Goal: Answer question/provide support: Share knowledge or assist other users

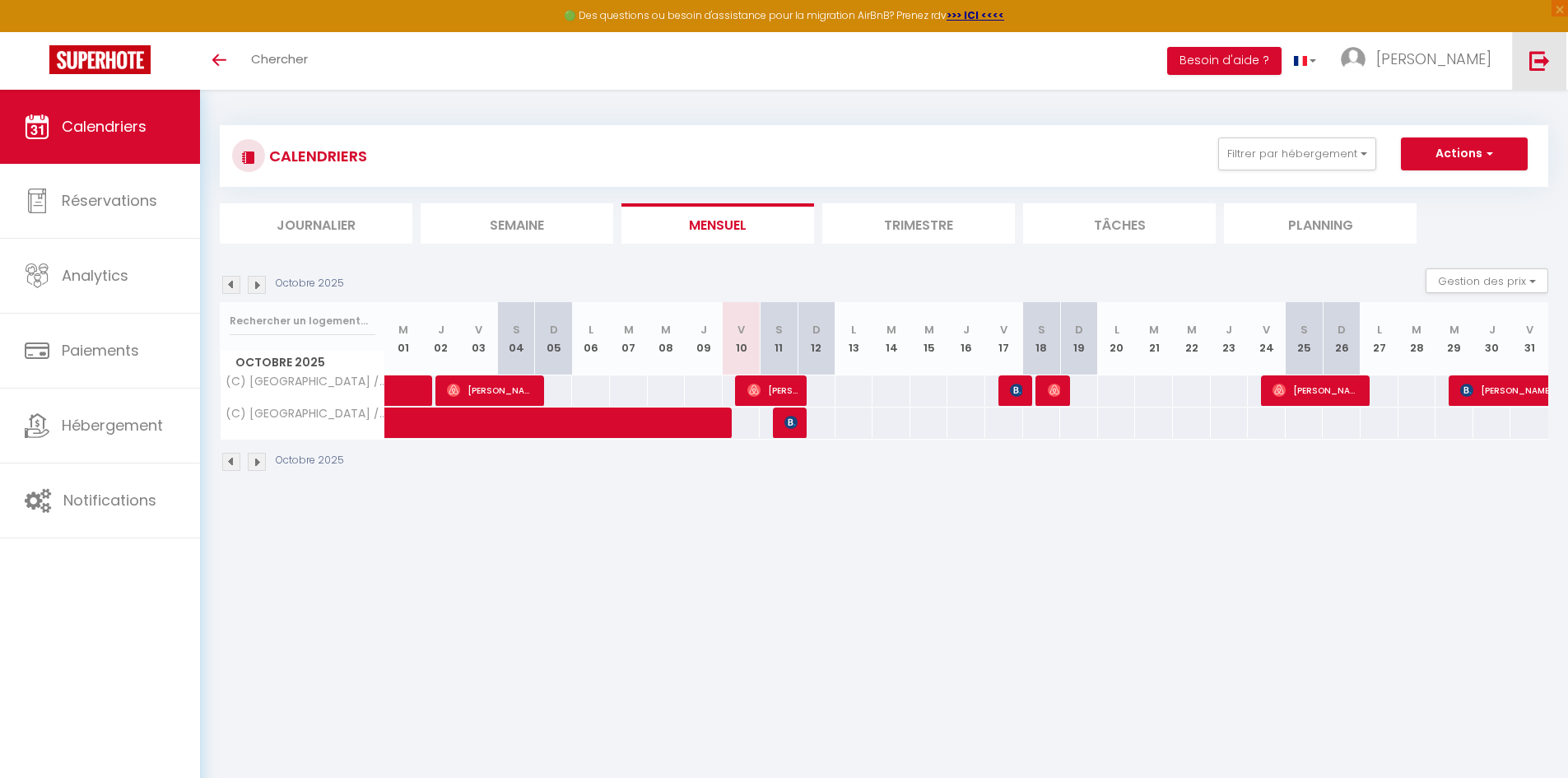
click at [1535, 53] on img at bounding box center [1540, 60] width 21 height 21
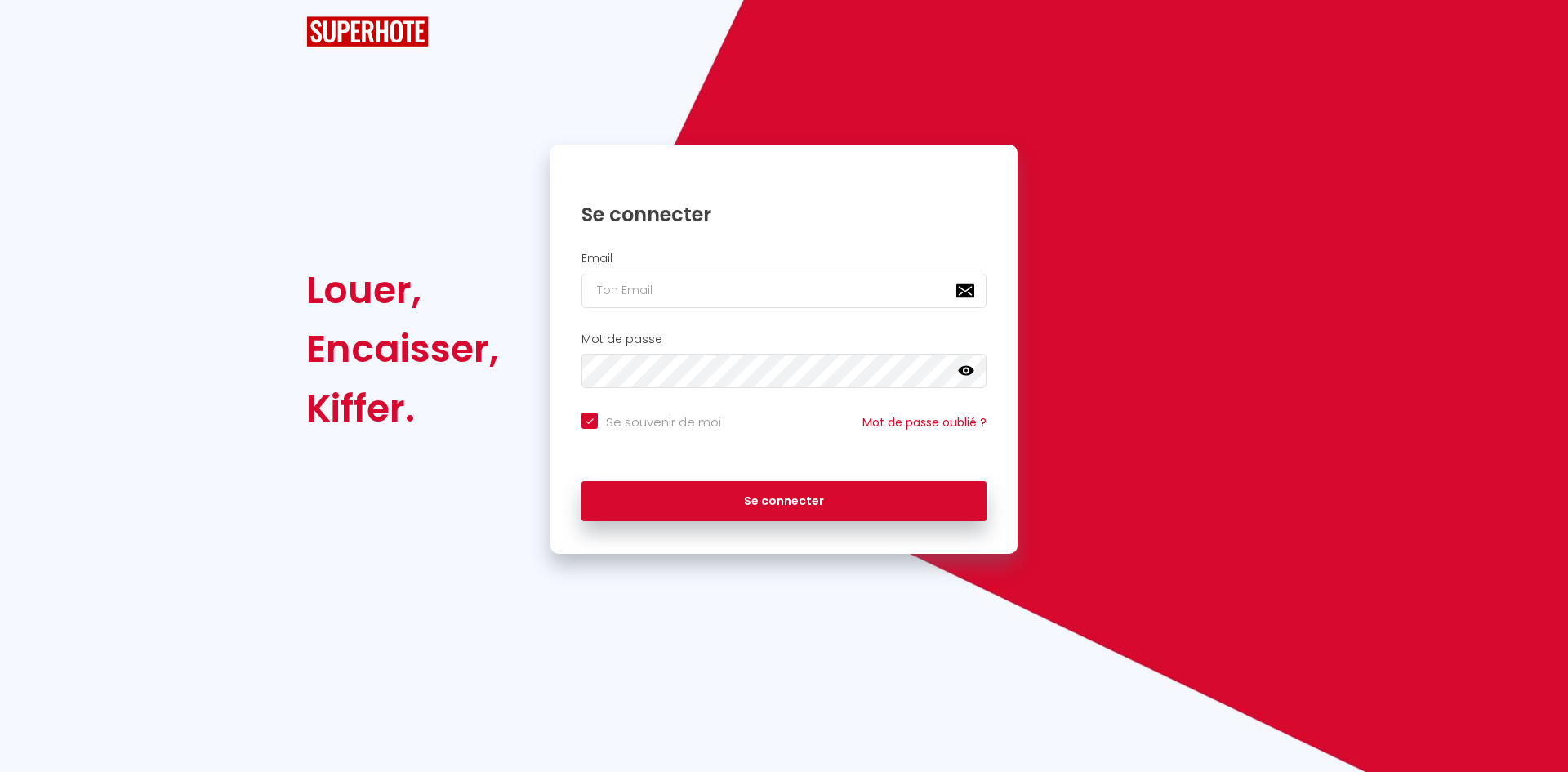
checkbox input "true"
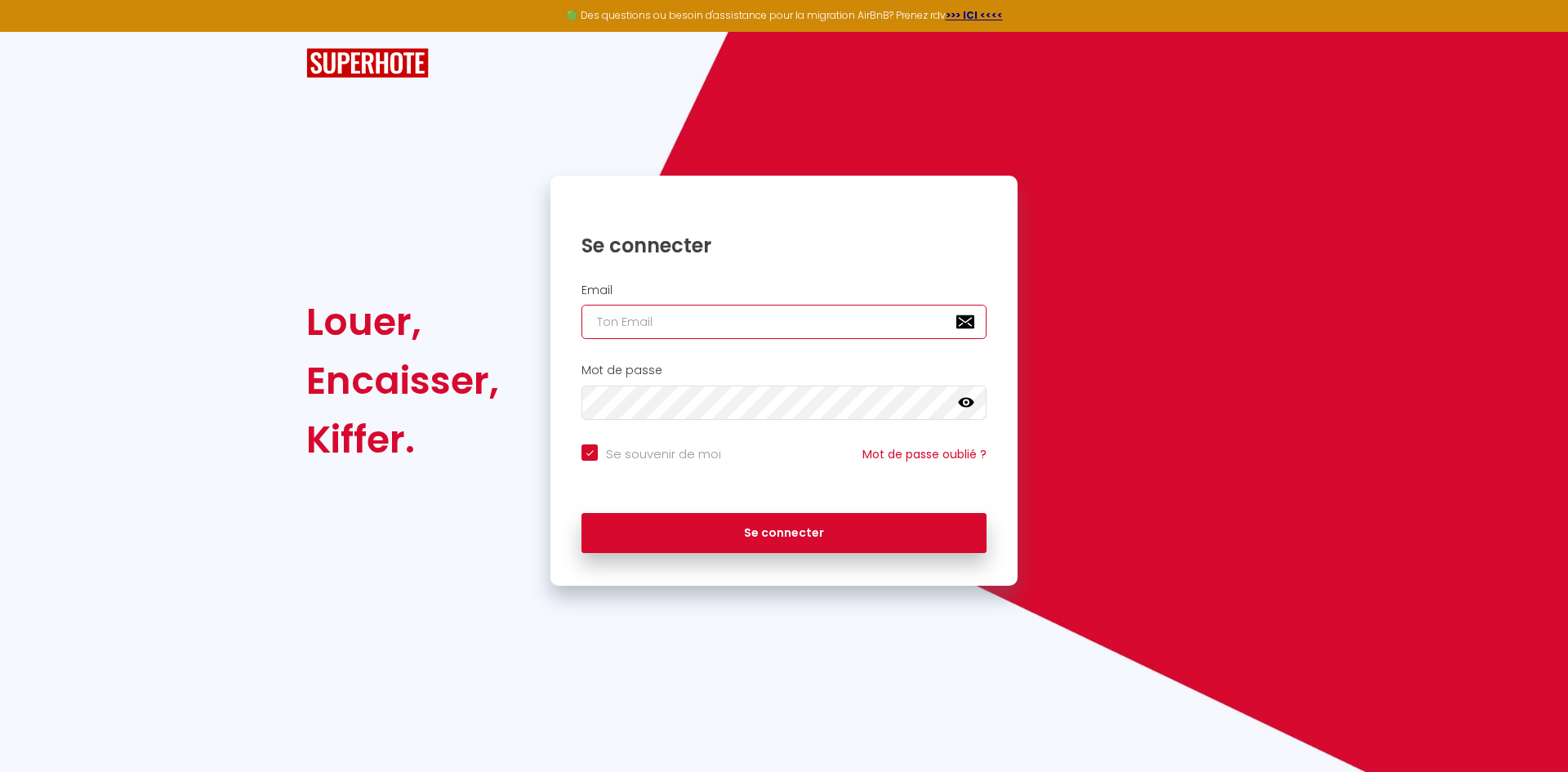
type input "[EMAIL_ADDRESS][PERSON_NAME][DOMAIN_NAME]"
checkbox input "true"
click at [776, 329] on input "[EMAIL_ADDRESS][PERSON_NAME][DOMAIN_NAME]" at bounding box center [784, 321] width 405 height 35
type input "logements.21200@gmail.com"
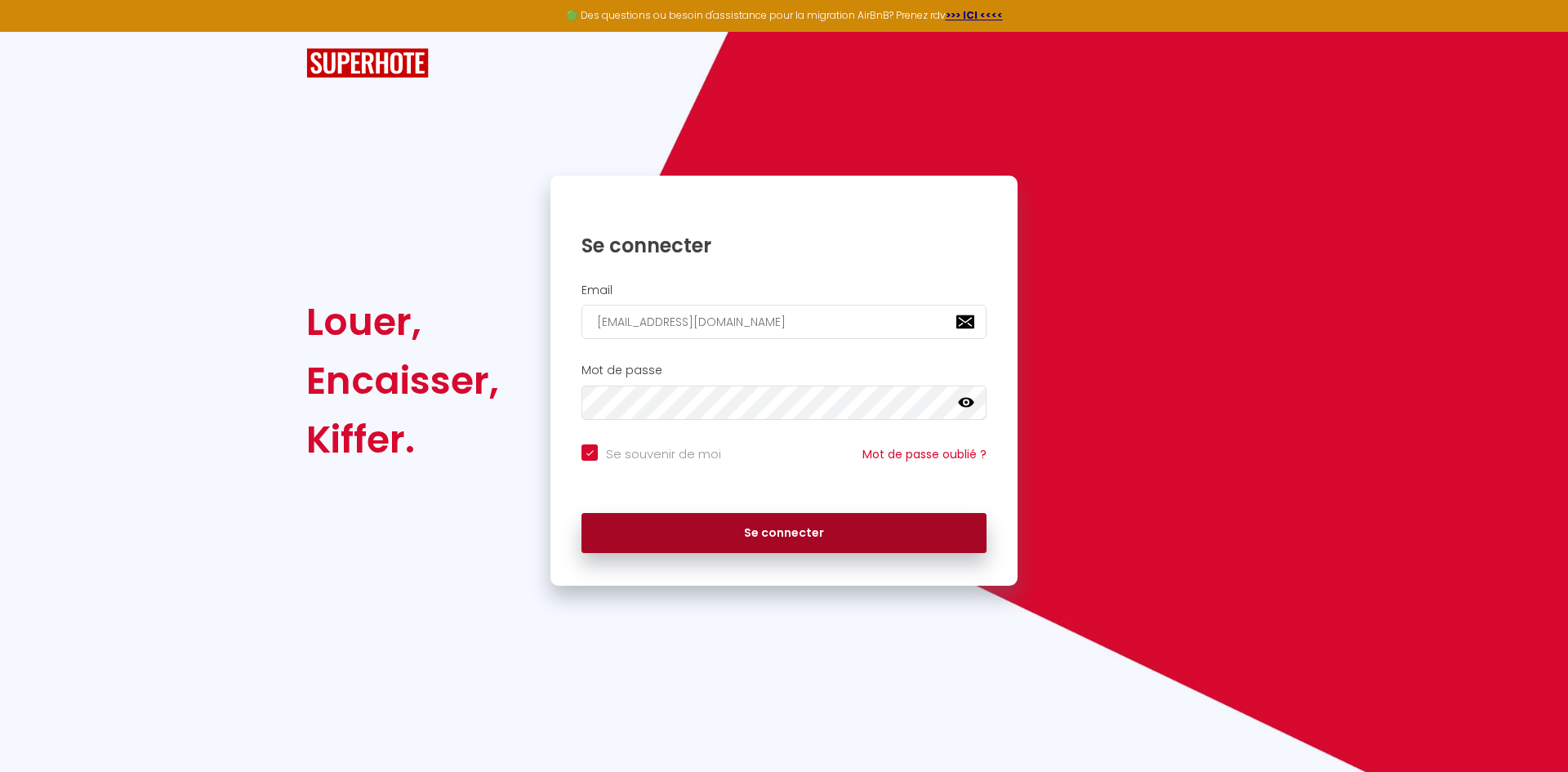
click at [786, 535] on button "Se connecter" at bounding box center [784, 533] width 405 height 41
checkbox input "true"
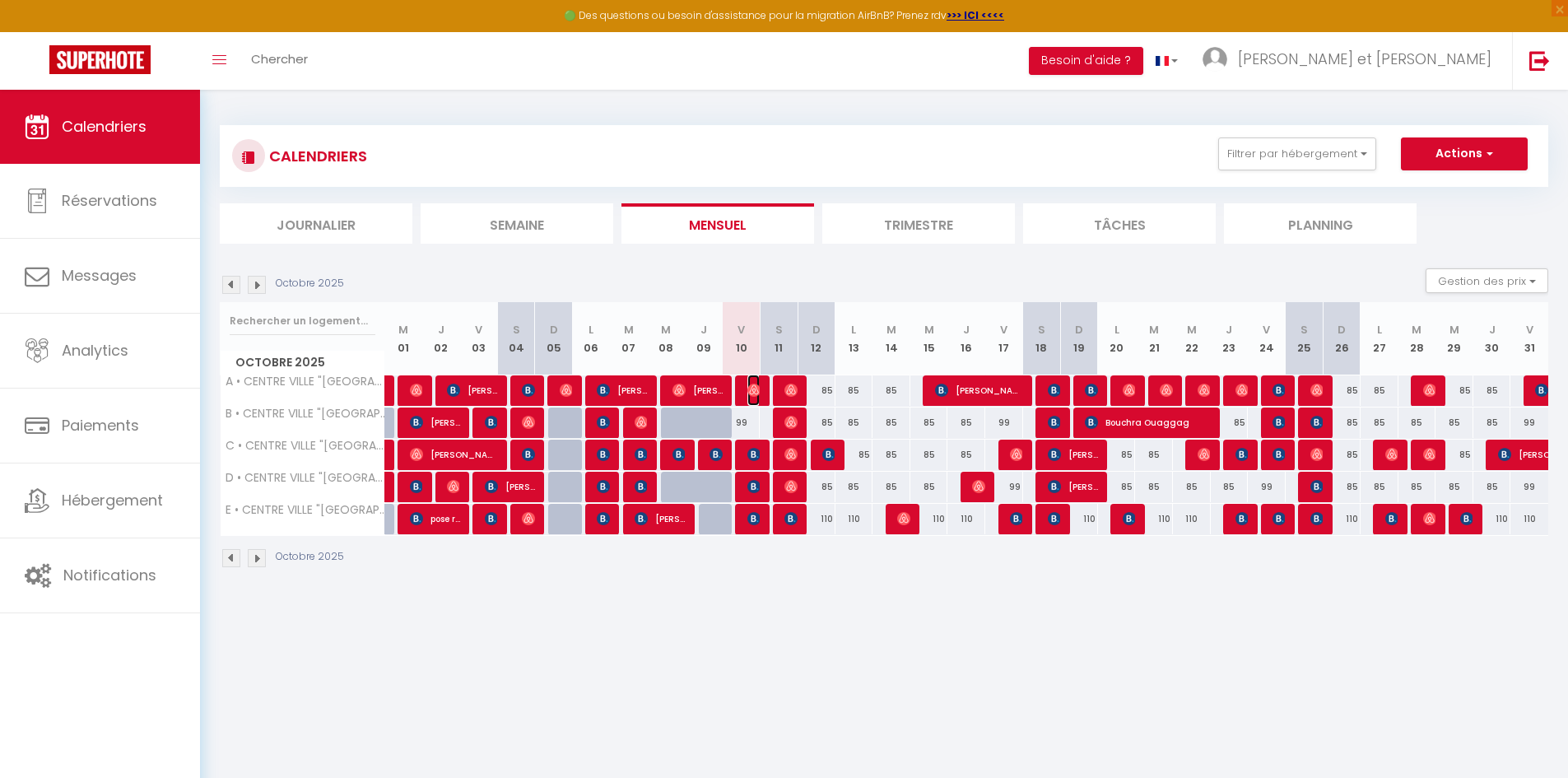
click at [752, 387] on img at bounding box center [754, 390] width 13 height 13
select select "OK"
select select "1"
select select "0"
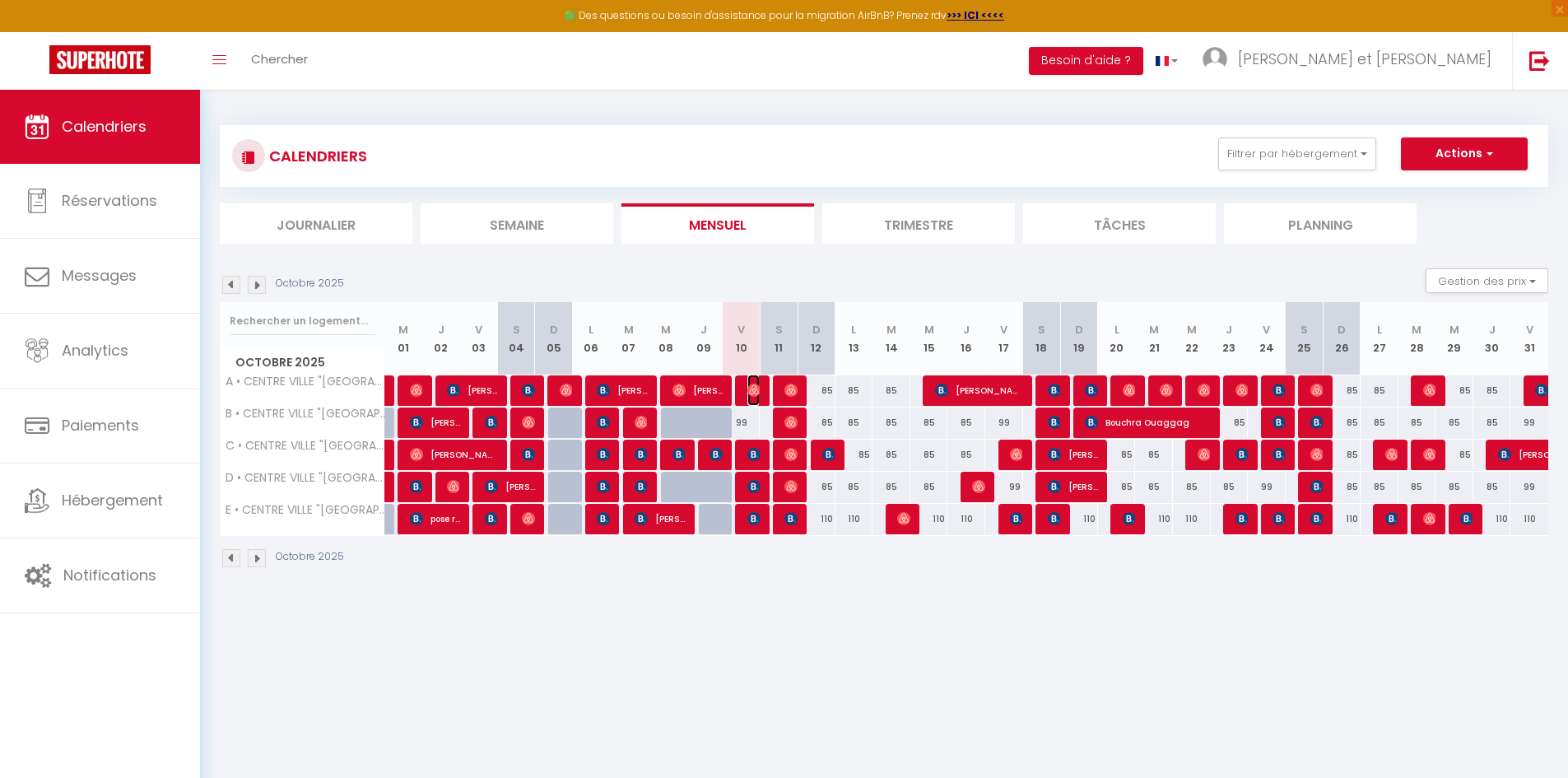
select select "1"
select select
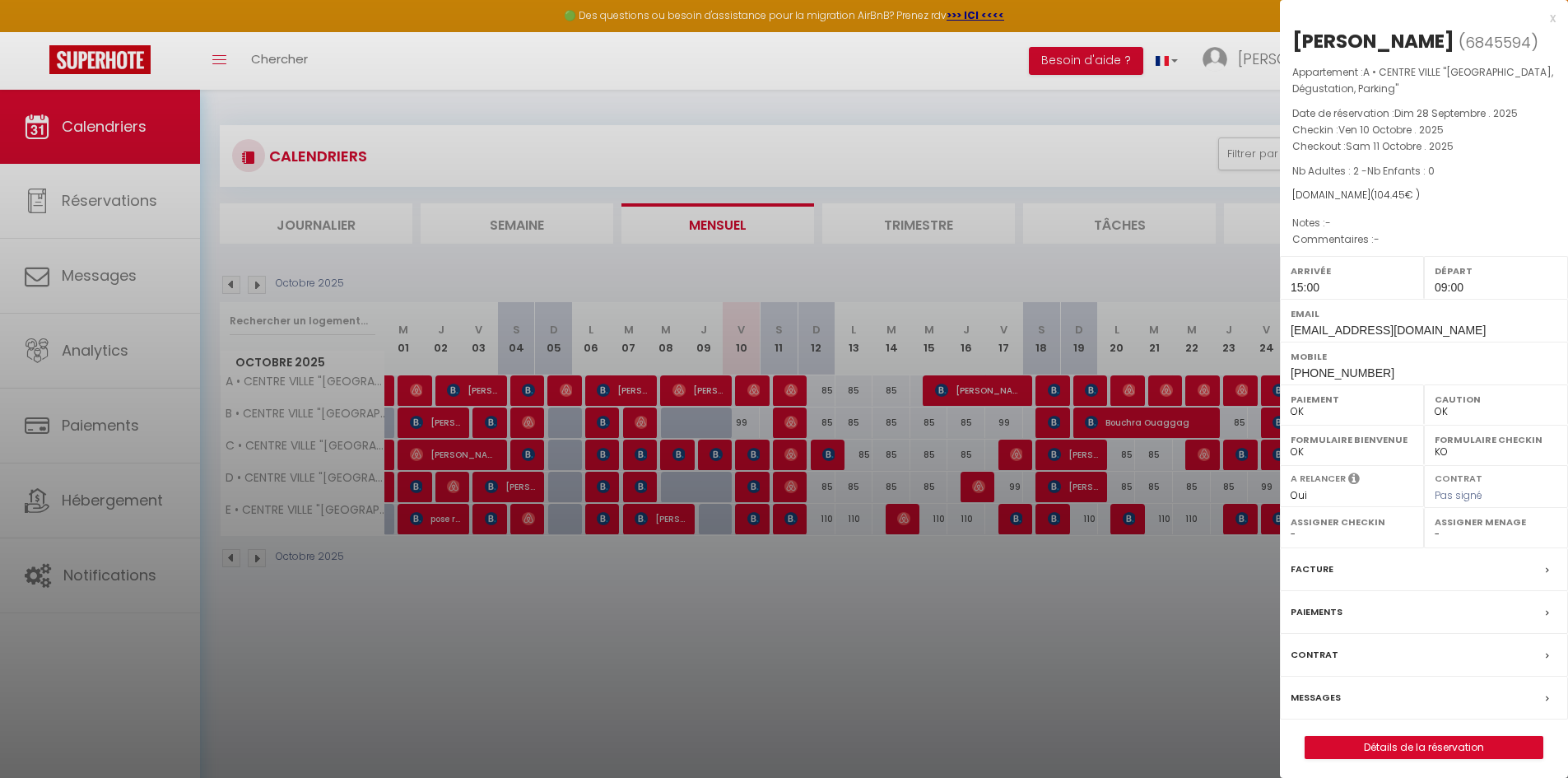
click at [1556, 17] on div "x Baptiste Spormeyeur ( 6845594 ) Appartement : A • CENTRE VILLE "Vin, Dégustat…" at bounding box center [1424, 391] width 288 height 784
click at [1553, 17] on div "x" at bounding box center [1417, 18] width 276 height 20
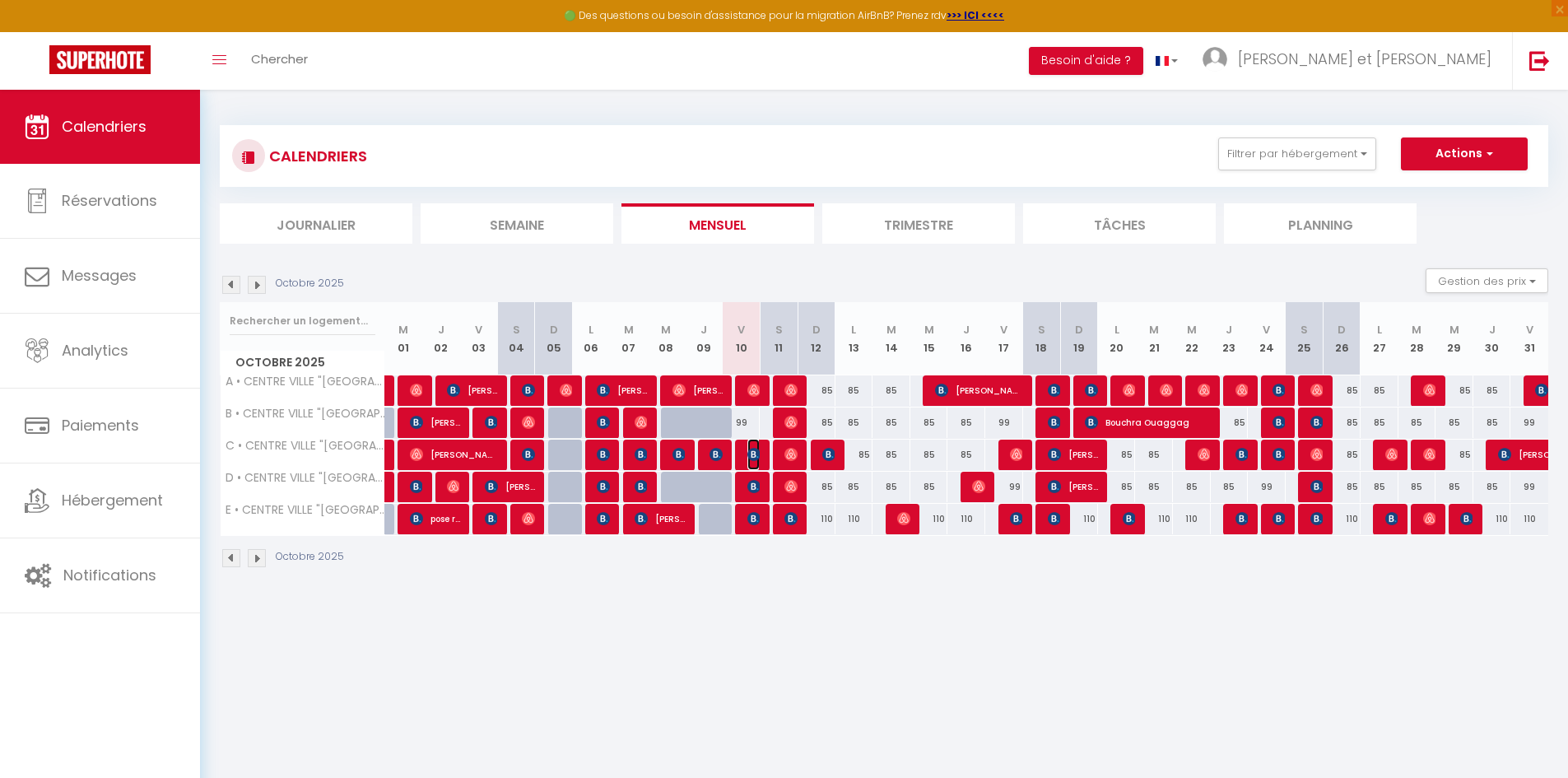
click at [751, 452] on img at bounding box center [754, 454] width 13 height 13
select select "KO"
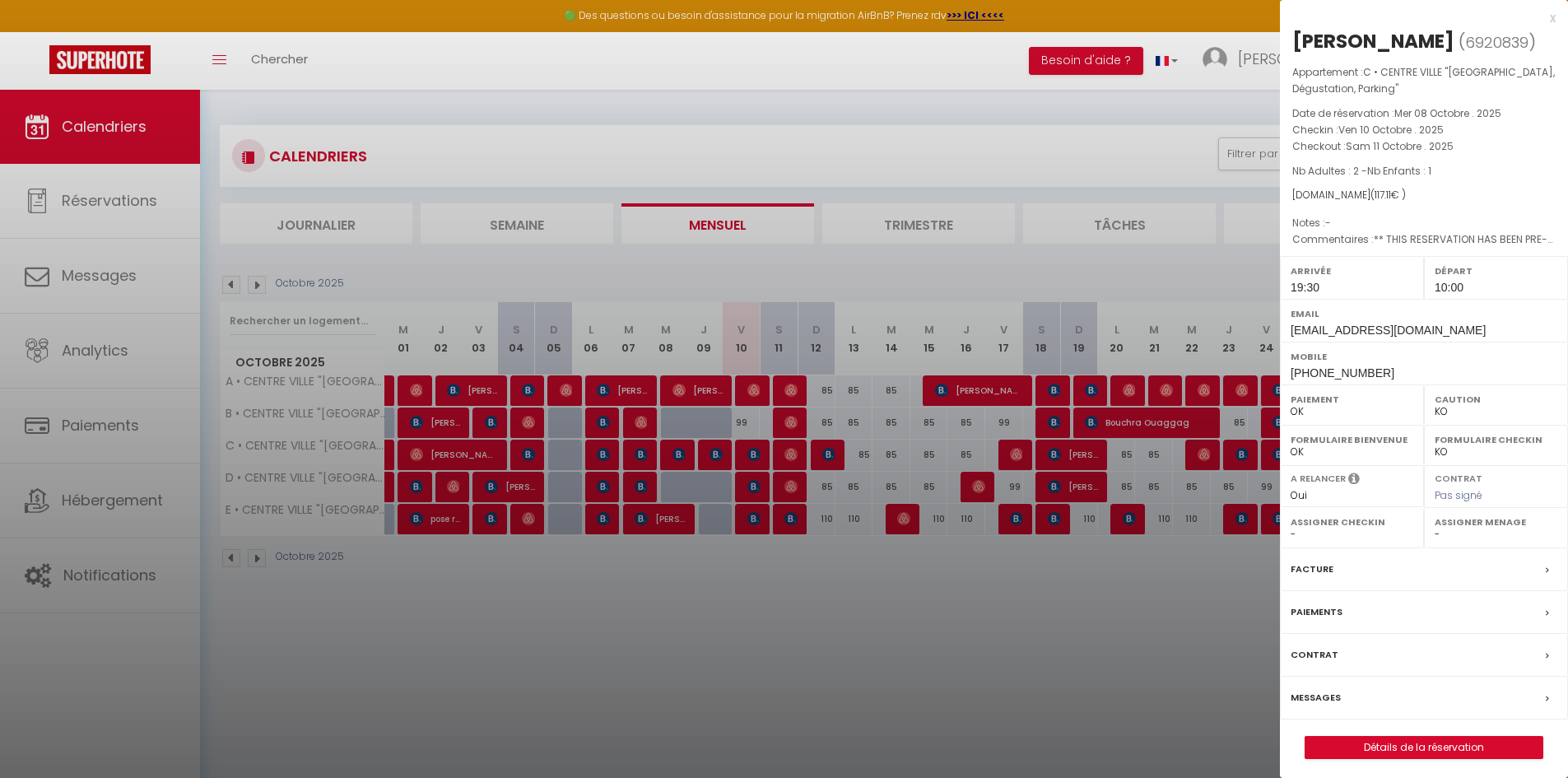
click at [1554, 22] on div "x" at bounding box center [1417, 18] width 276 height 20
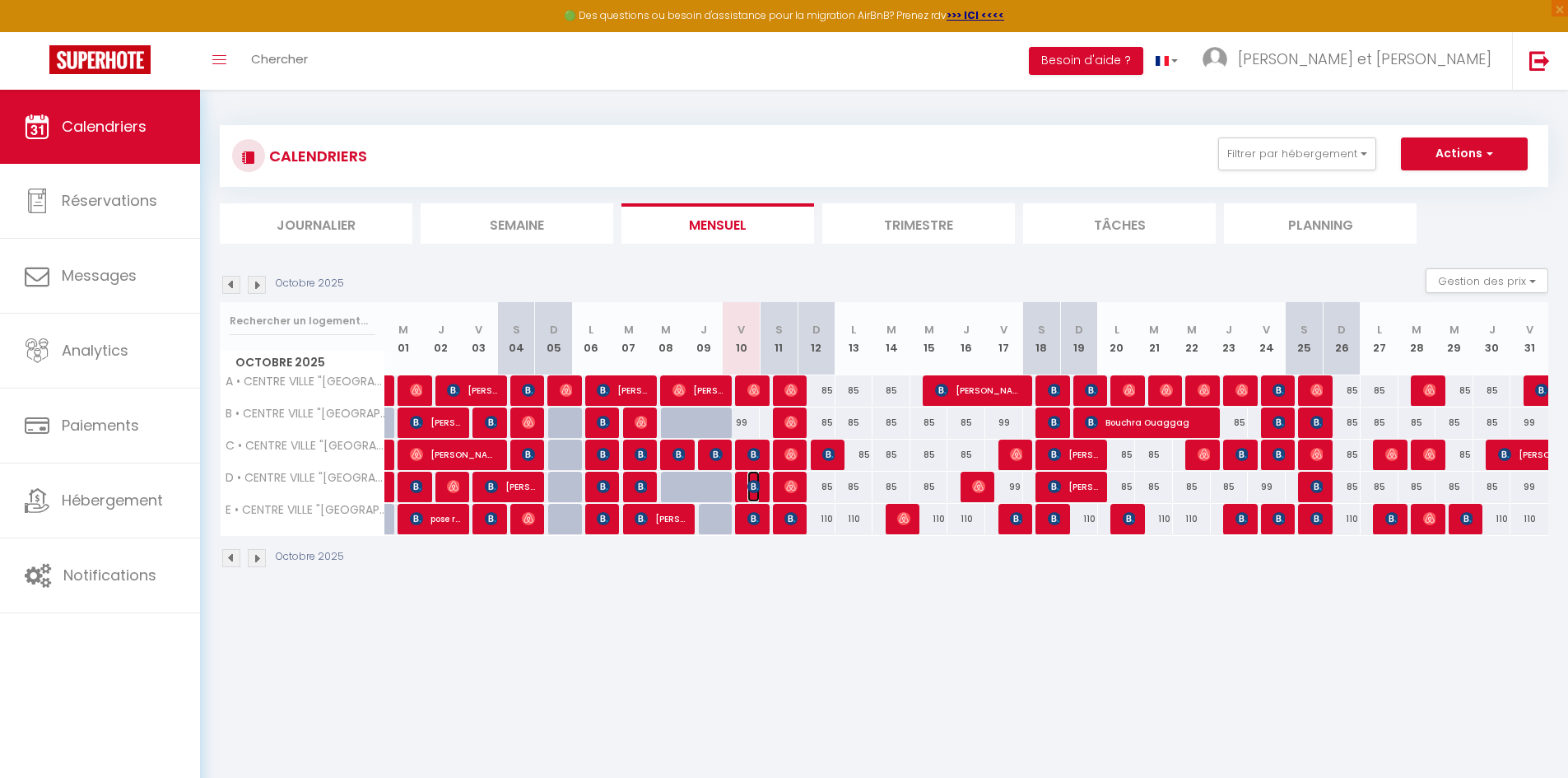
click at [755, 484] on img at bounding box center [754, 486] width 13 height 13
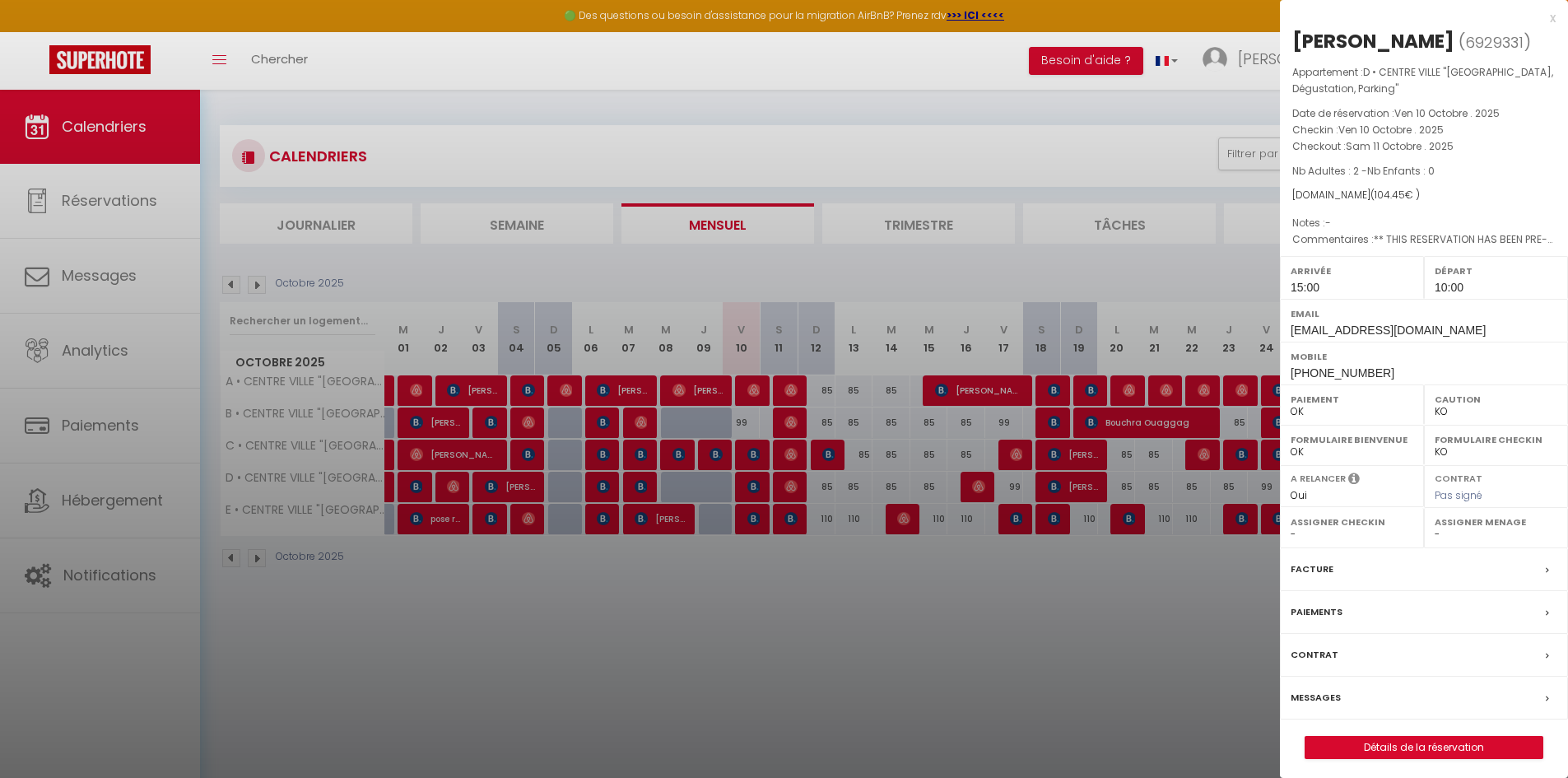
click at [1554, 22] on div "x" at bounding box center [1417, 18] width 276 height 20
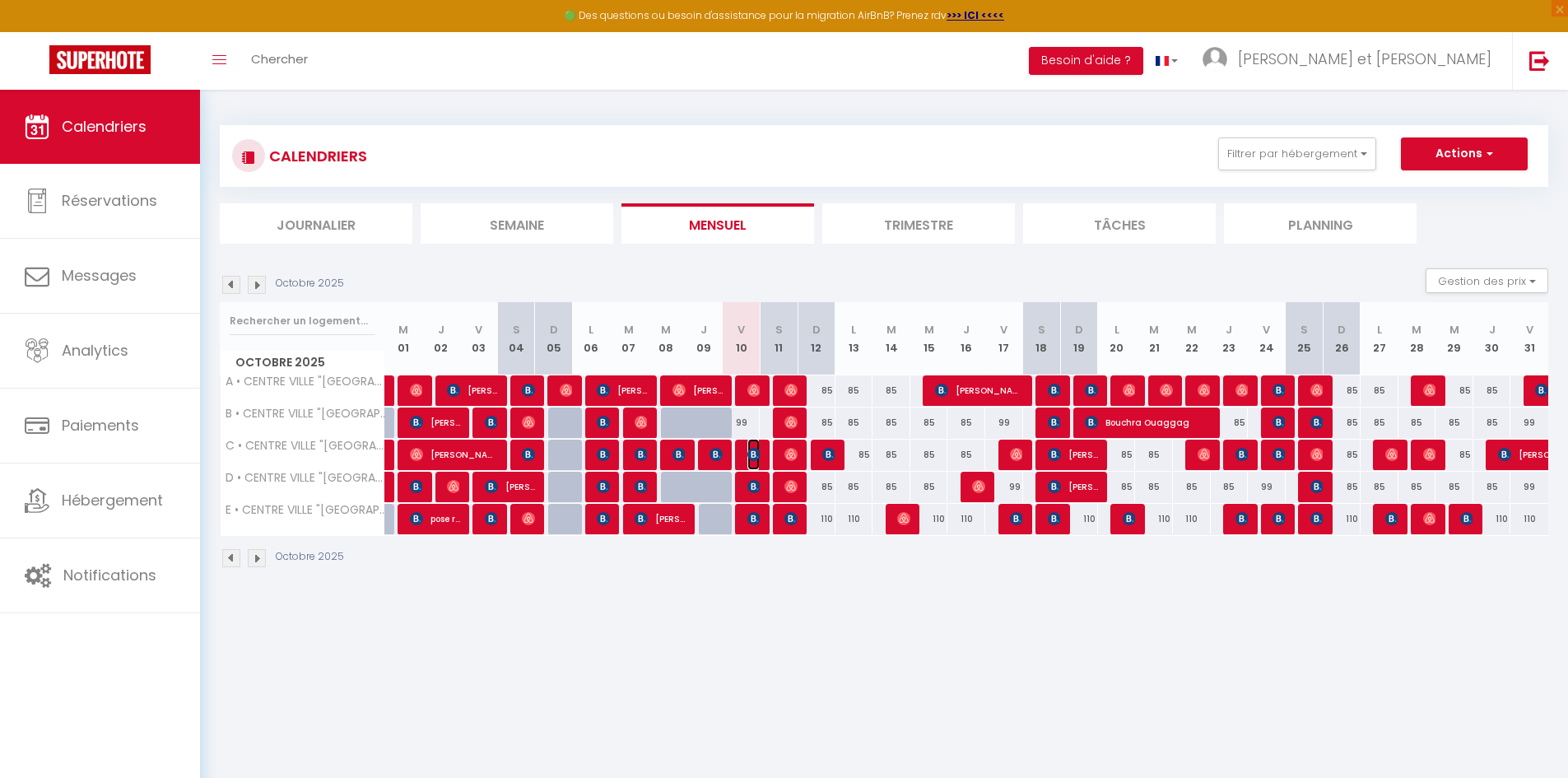
click at [752, 455] on img at bounding box center [754, 454] width 13 height 13
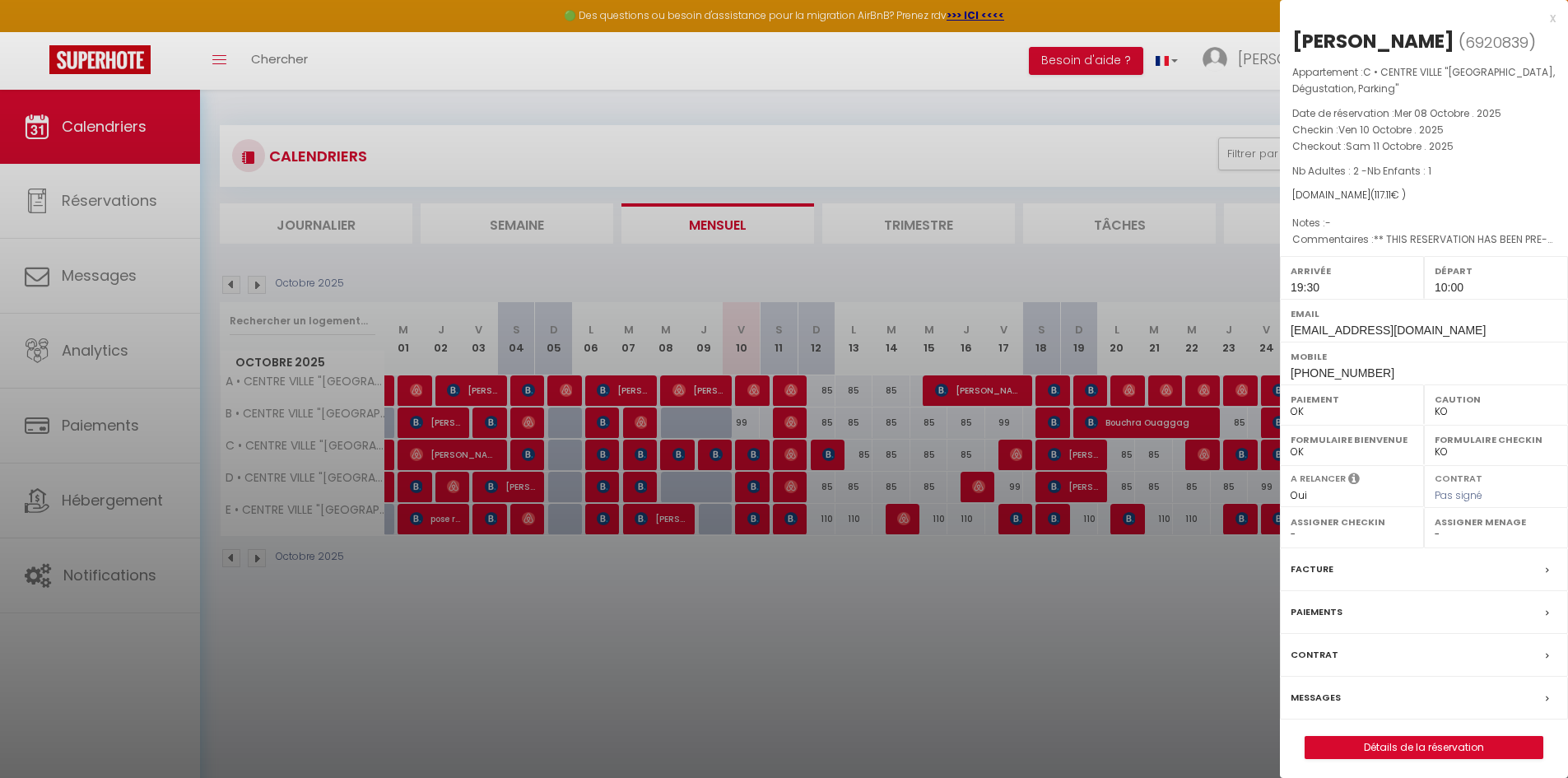
click at [1549, 20] on div "x" at bounding box center [1417, 18] width 276 height 20
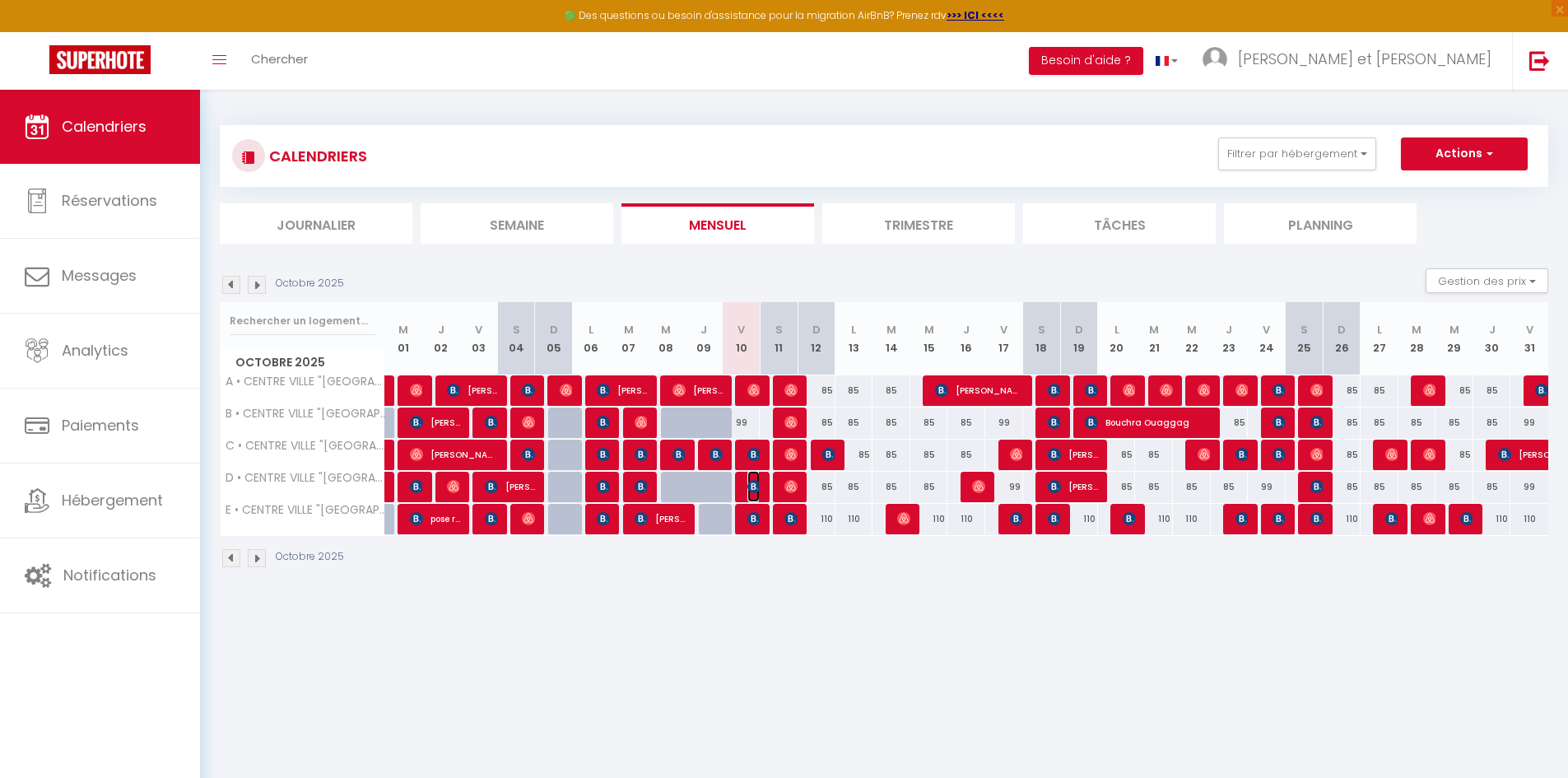
click at [757, 484] on img at bounding box center [754, 486] width 13 height 13
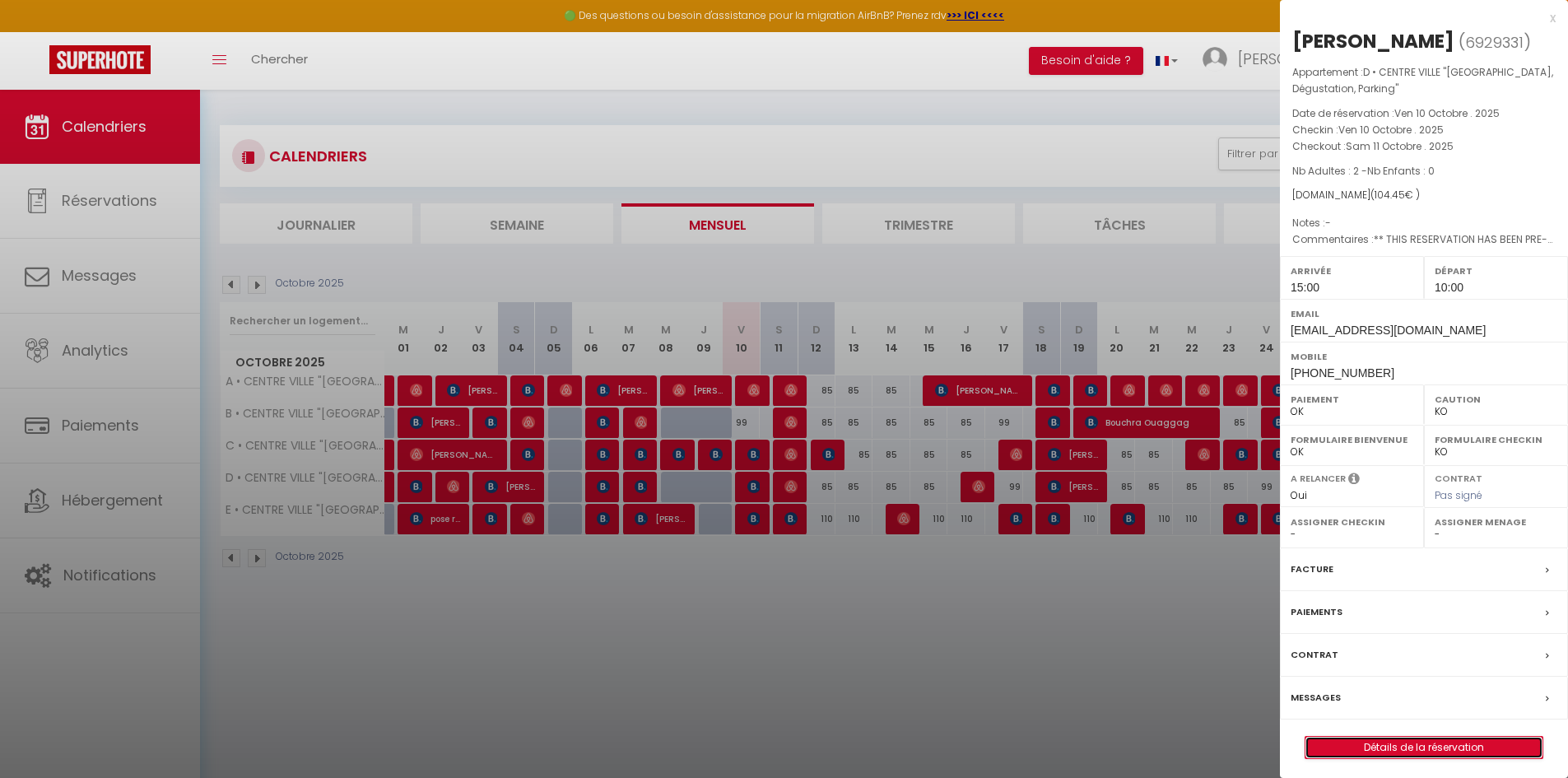
click at [1421, 748] on link "Détails de la réservation" at bounding box center [1424, 747] width 237 height 22
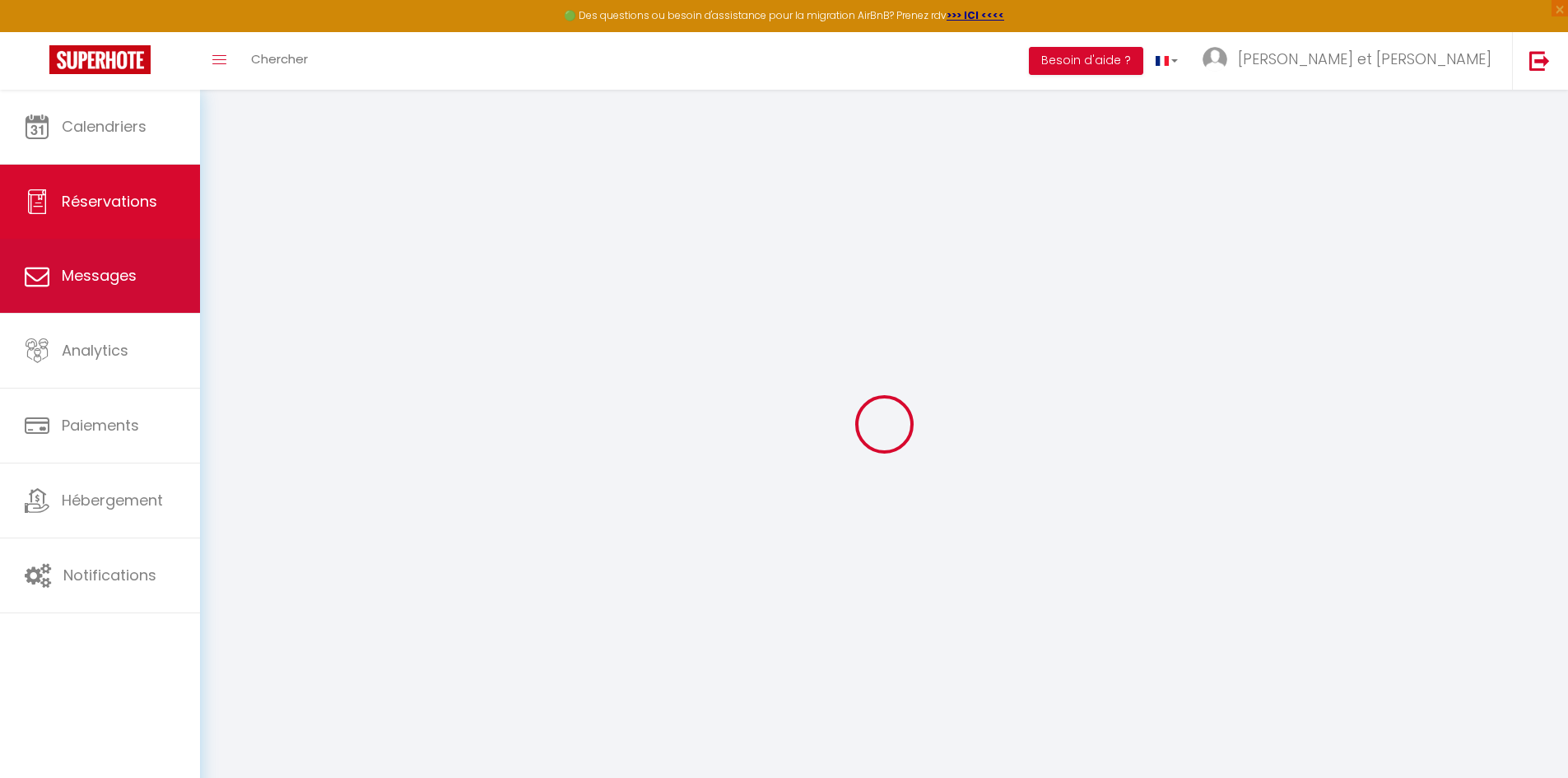
type input "Lluvia"
type input "Caramatti"
type input "lcaram.361417@guest.booking.com"
type input "lluvia.caramatti@gmail.com"
type input "+393466059334"
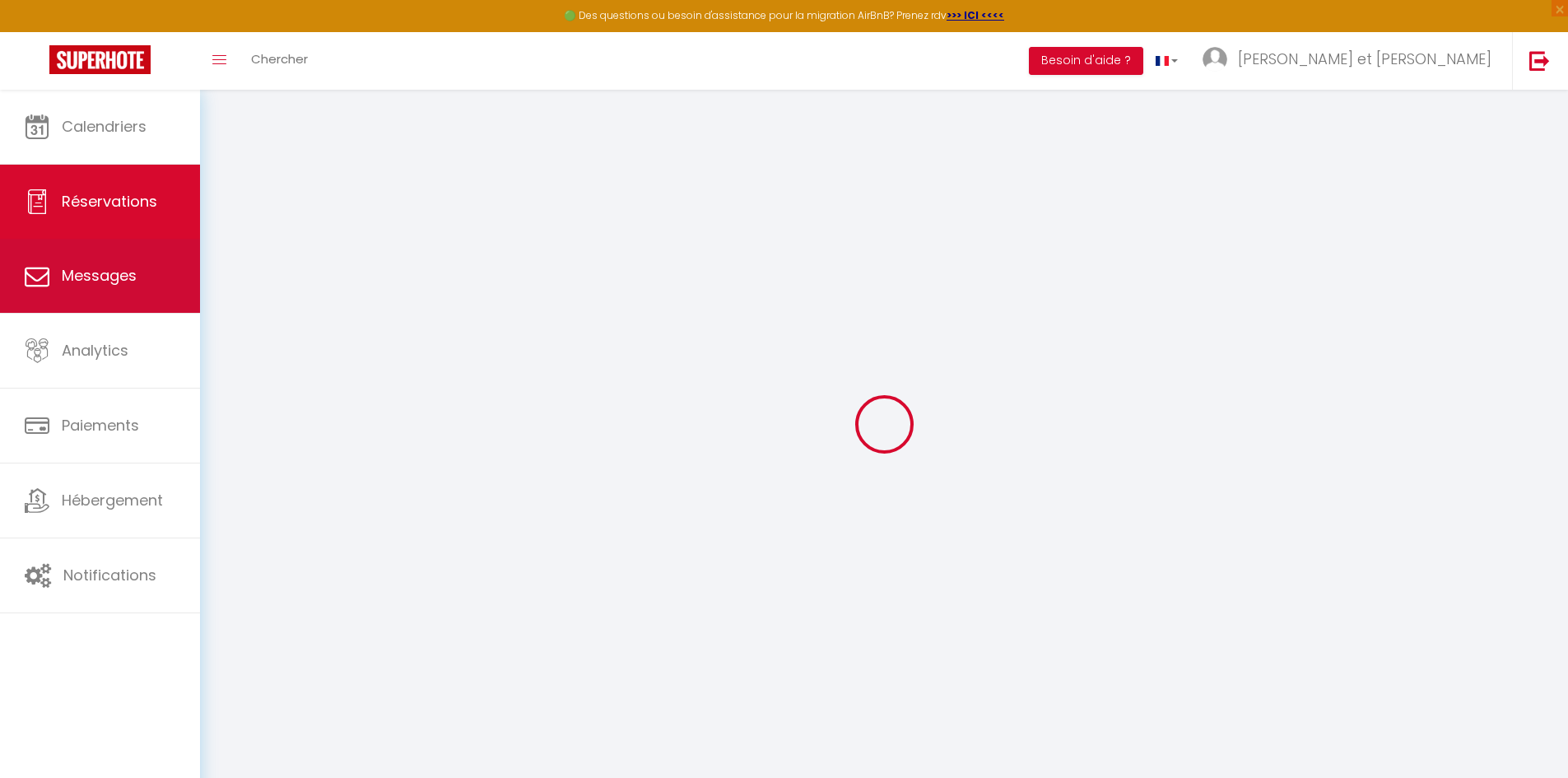
type input "+393466059334"
type input "Via giuseppe zatti, 6"
type input "Iseo"
select select "IT"
type input "16.83"
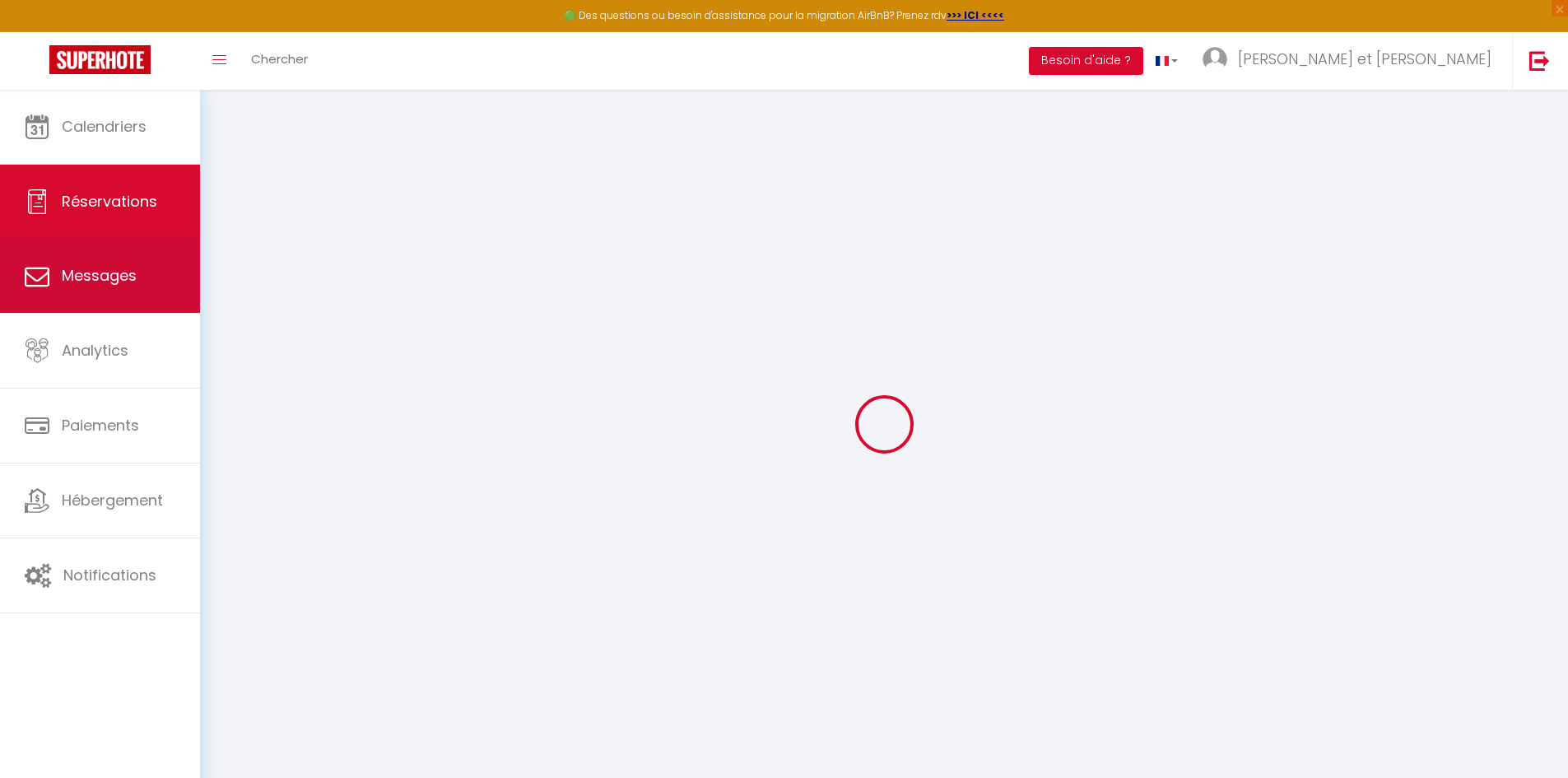
type input "1.46"
select select "6170"
select select "1"
select select
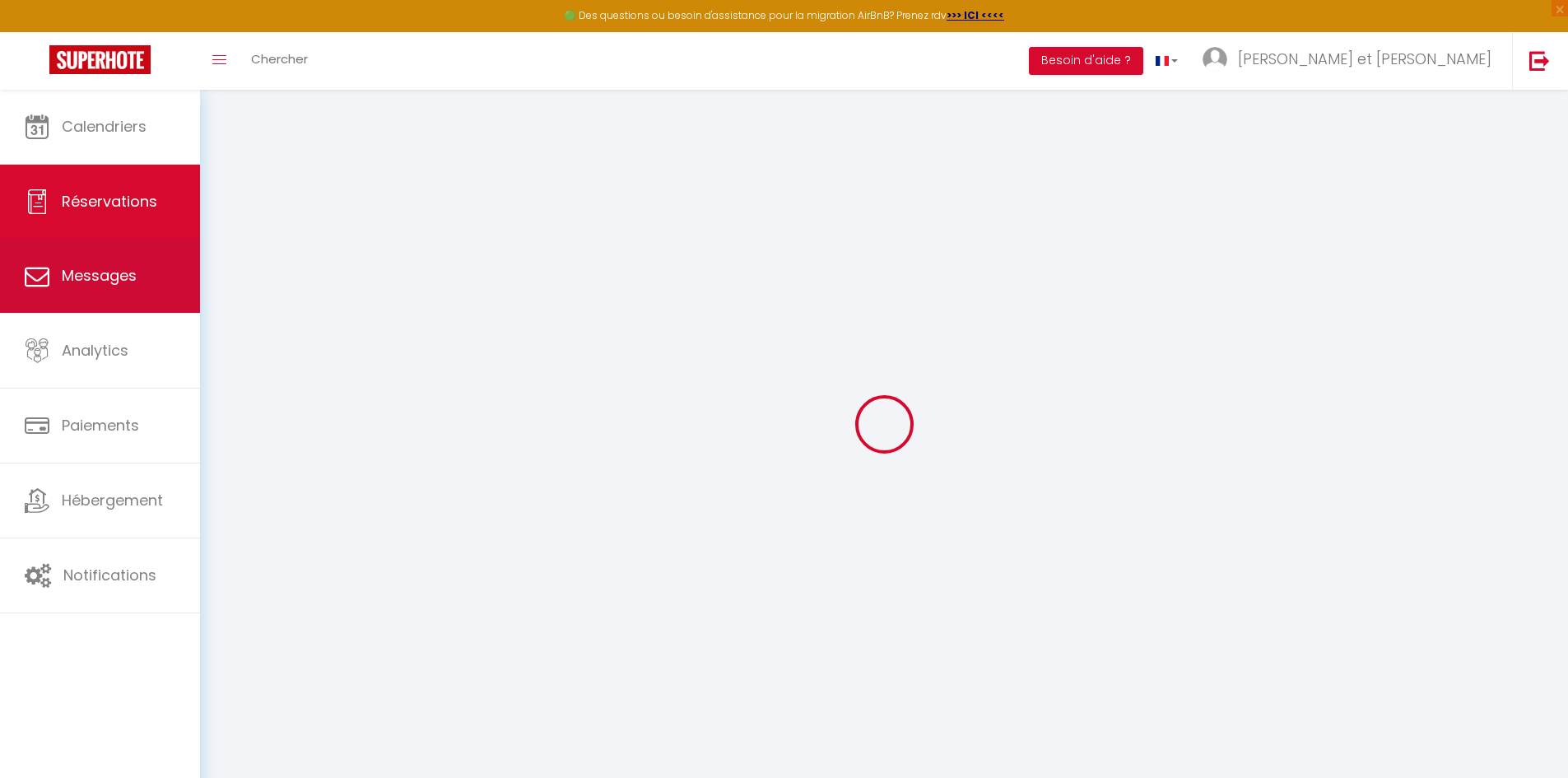
type input "2"
select select "12"
select select "14"
type input "99"
checkbox input "false"
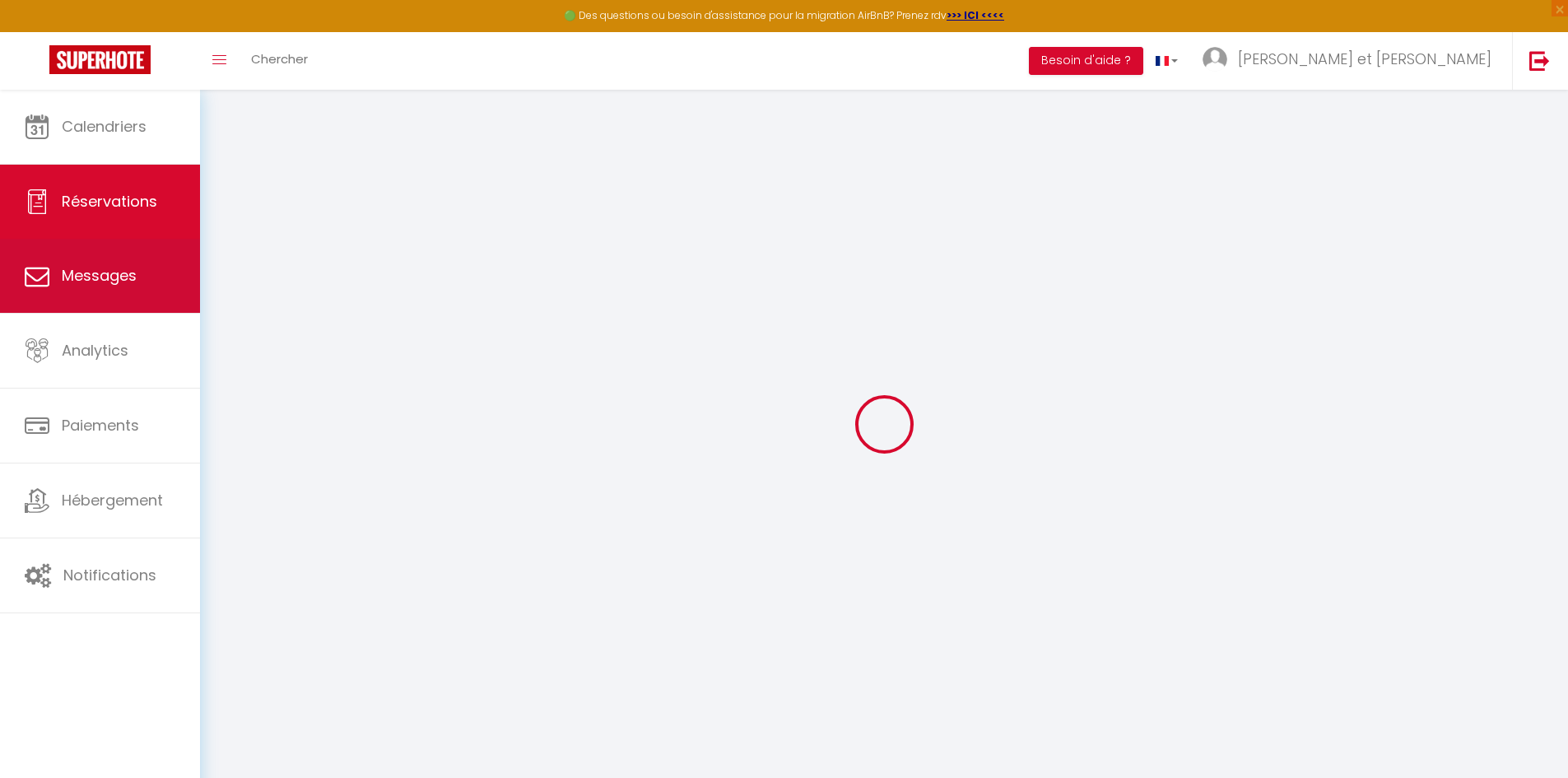
type input "0"
select select "2"
type input "0"
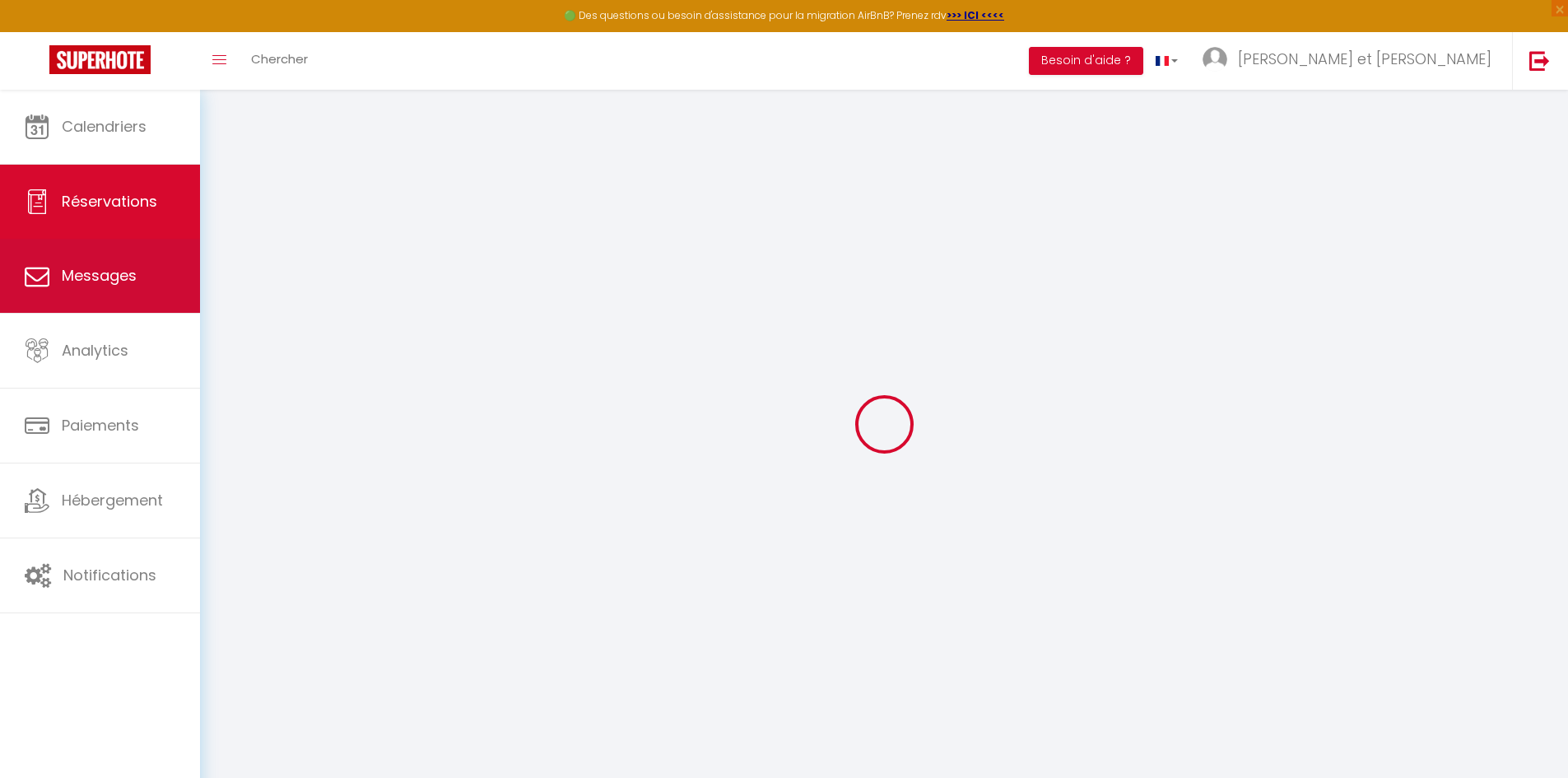
select select
checkbox input "false"
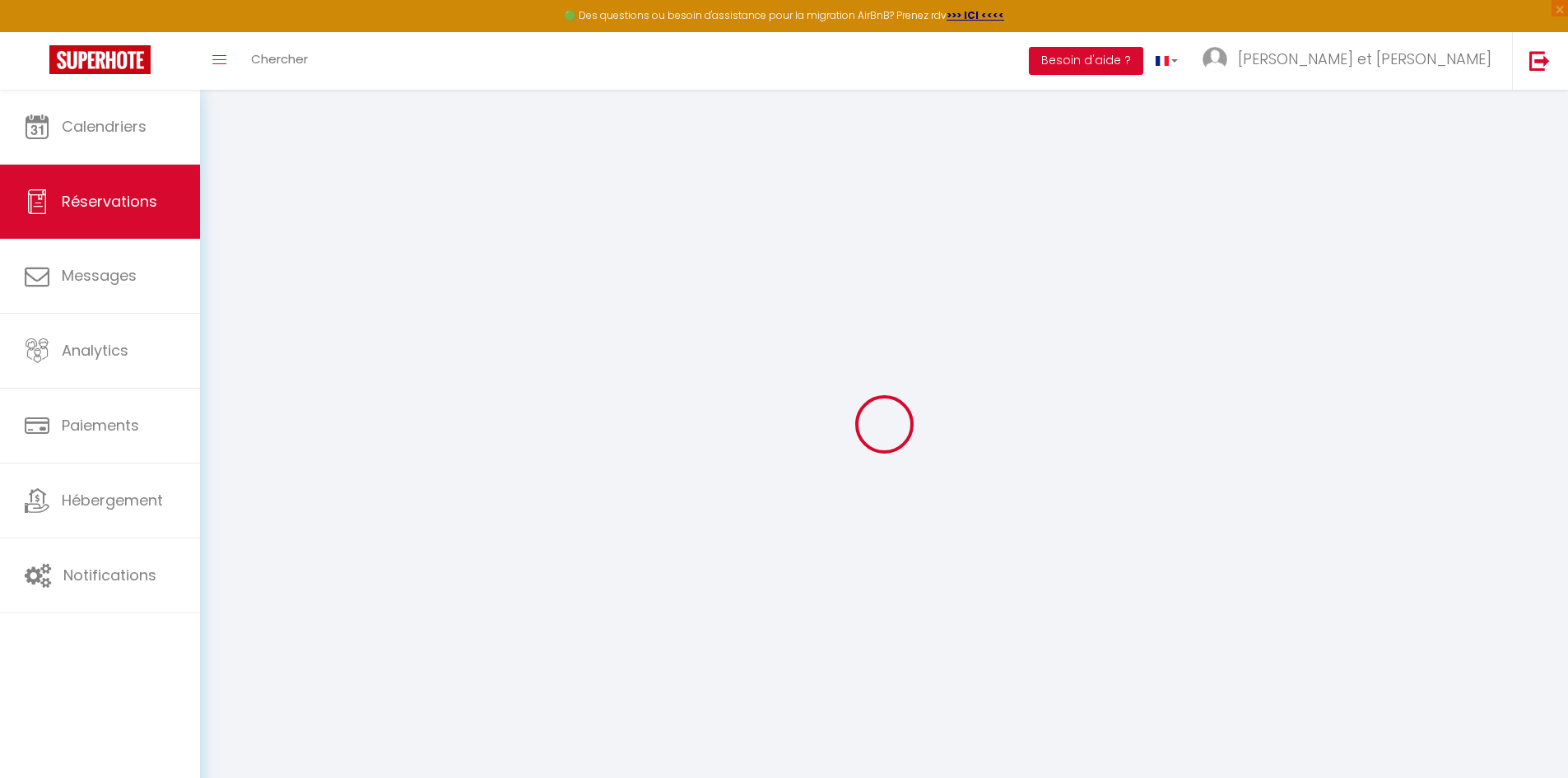
select select
checkbox input "false"
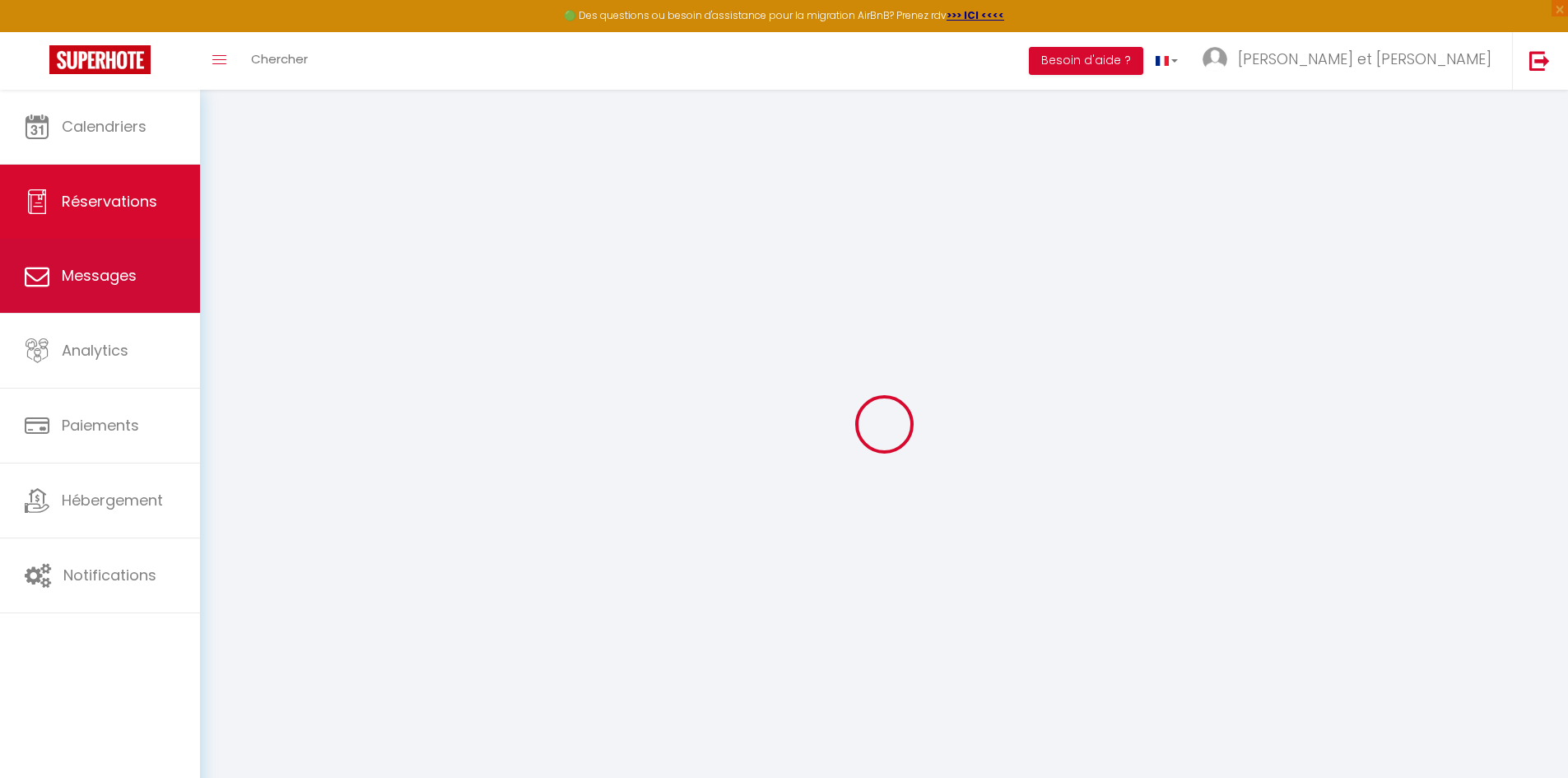
select select
checkbox input "false"
select select
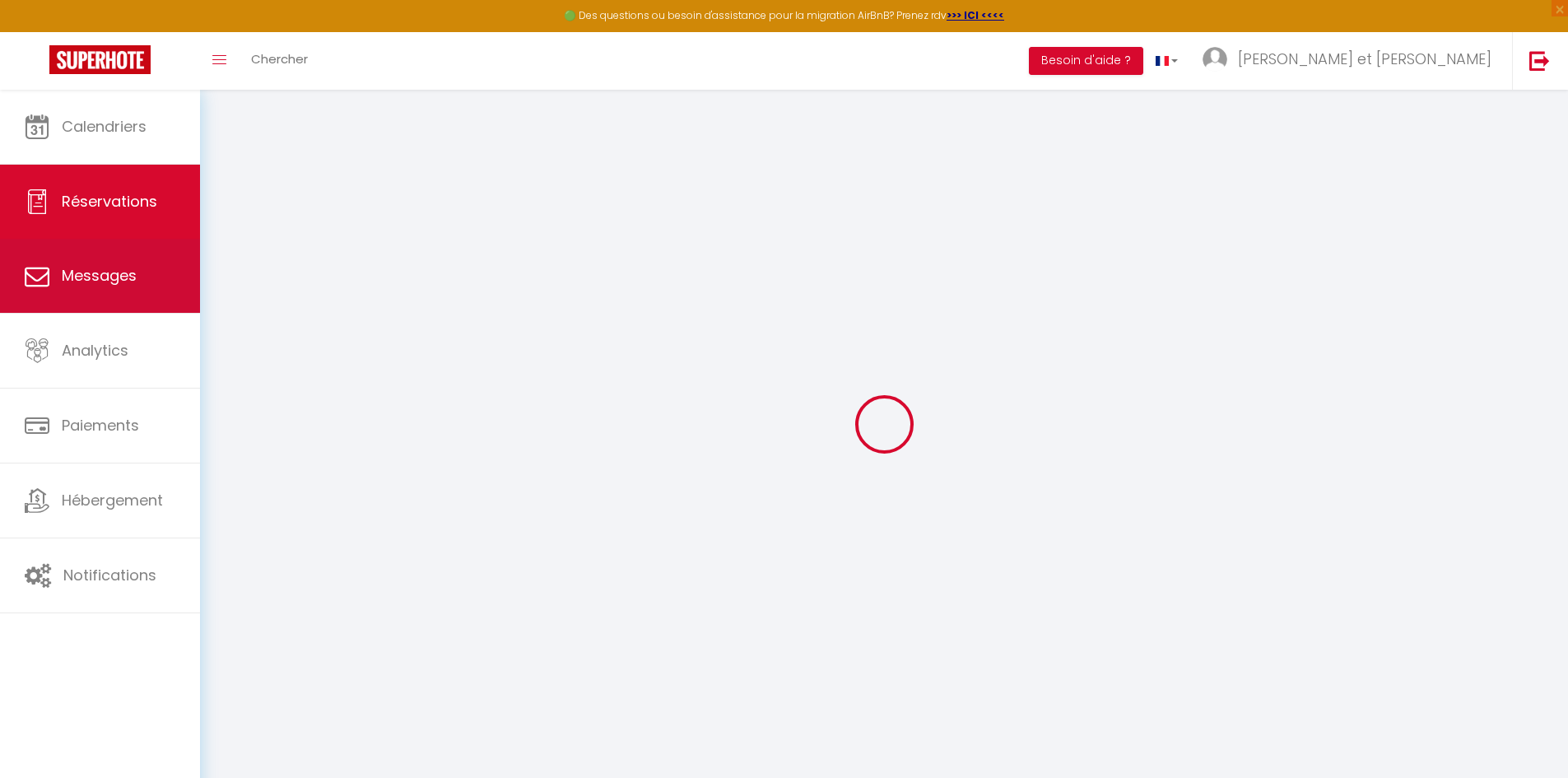
checkbox input "false"
type textarea "** THIS RESERVATION HAS BEEN PRE-PAID ** BOOKING NOTE : Payment charge is EUR 1…"
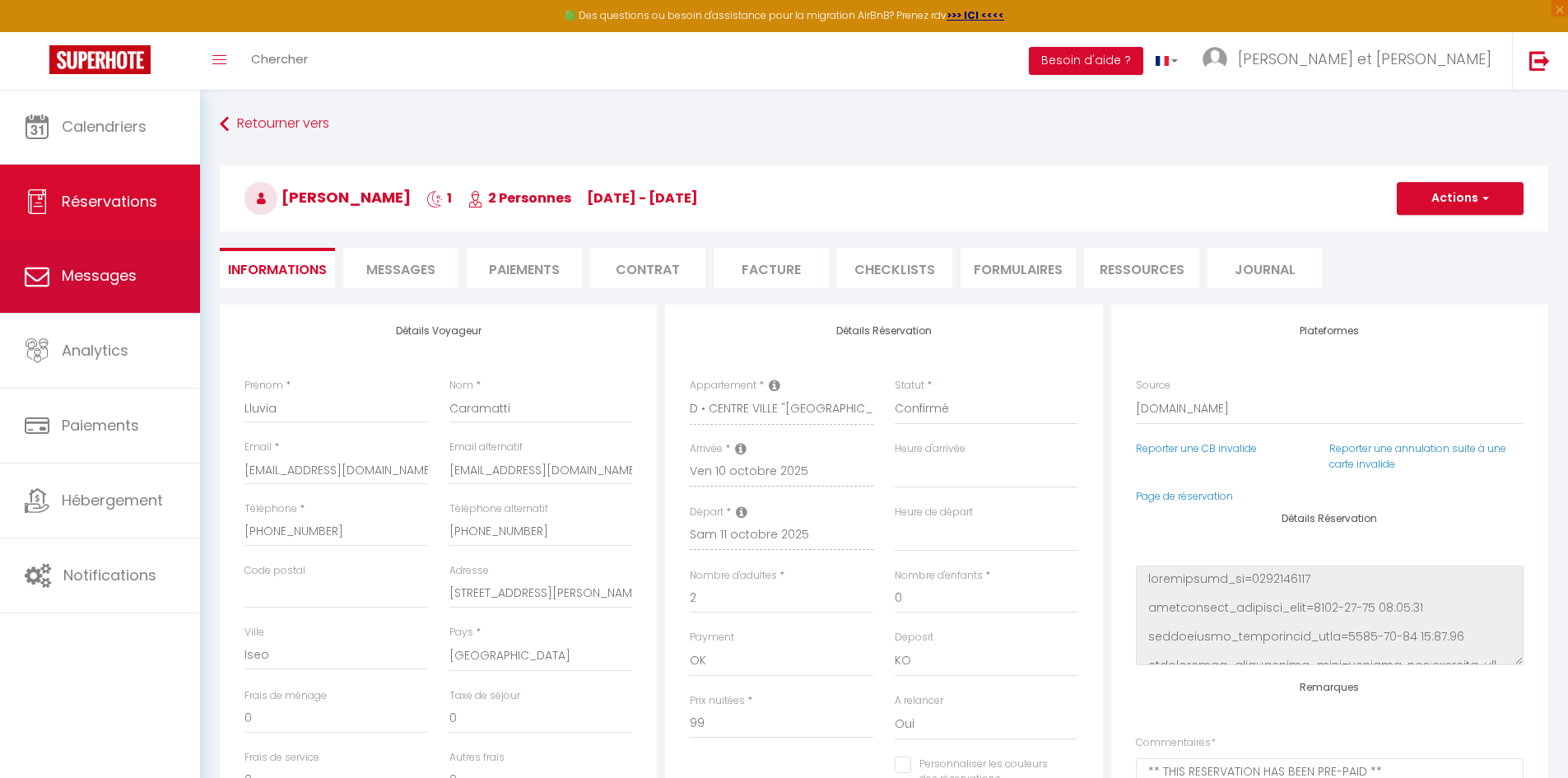
type input "5.45"
select select
checkbox input "false"
select select "15:00"
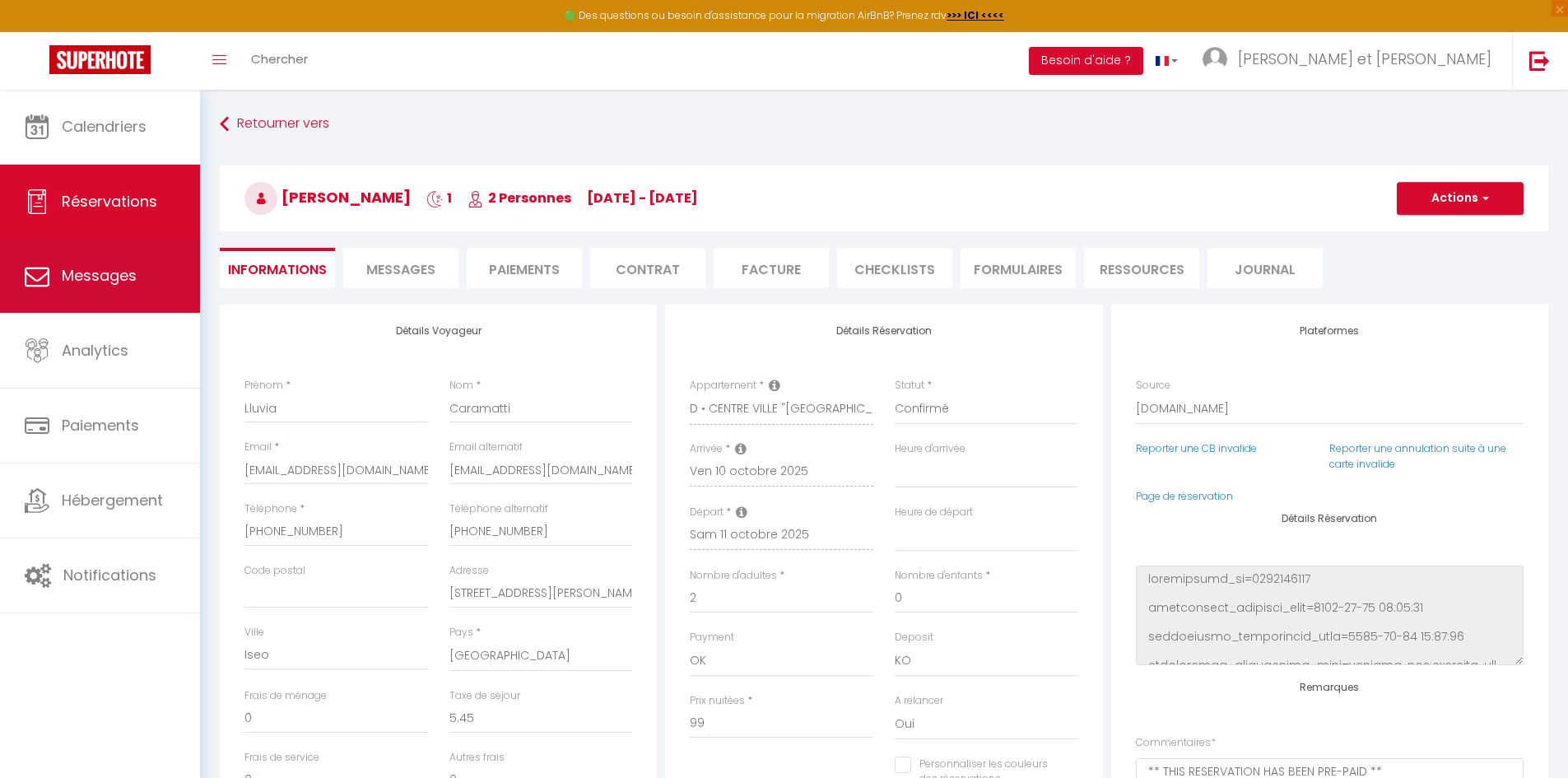
select select "10:00"
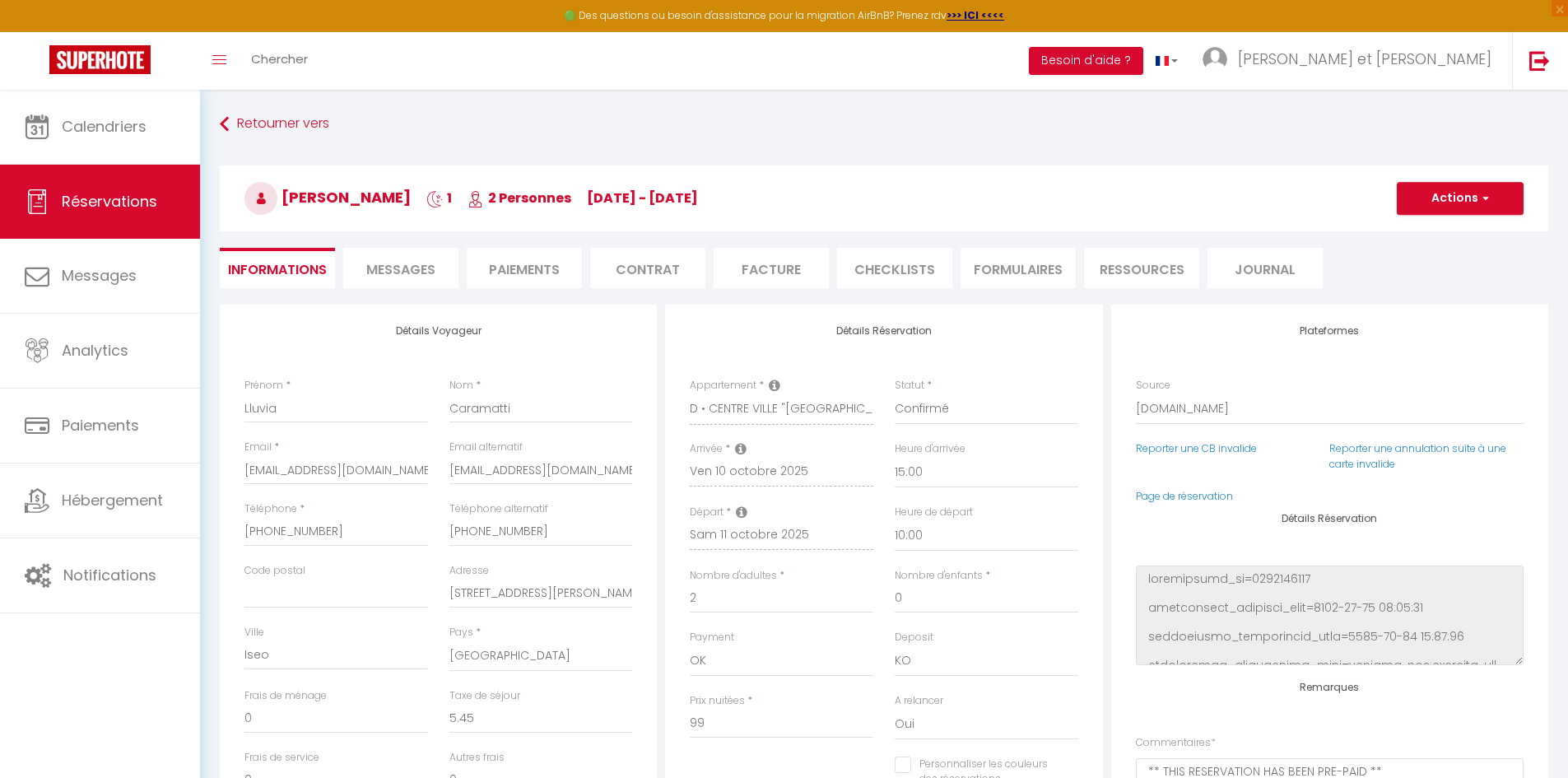
click at [416, 272] on span "Messages" at bounding box center [400, 269] width 69 height 19
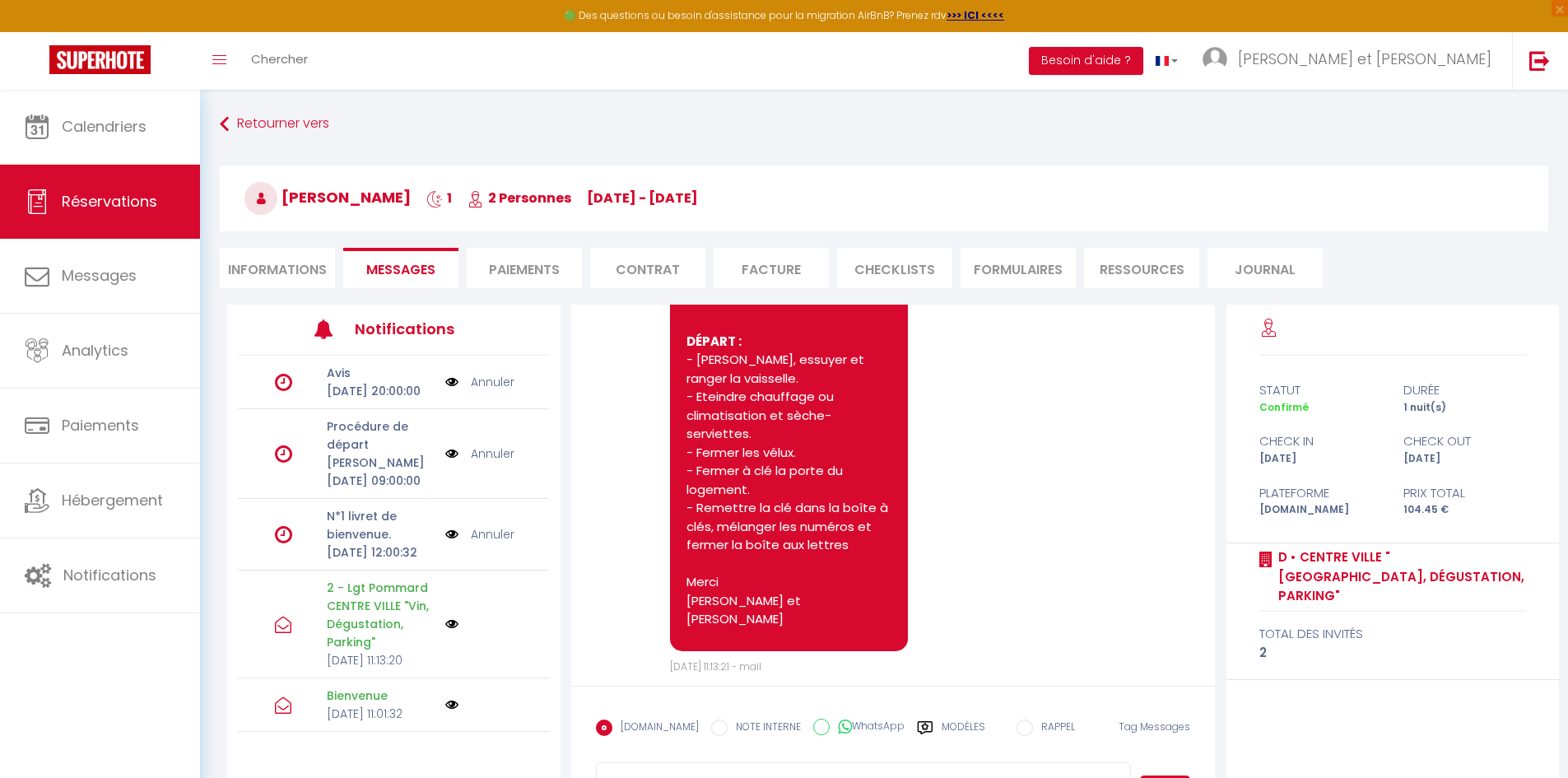
scroll to position [1659, 0]
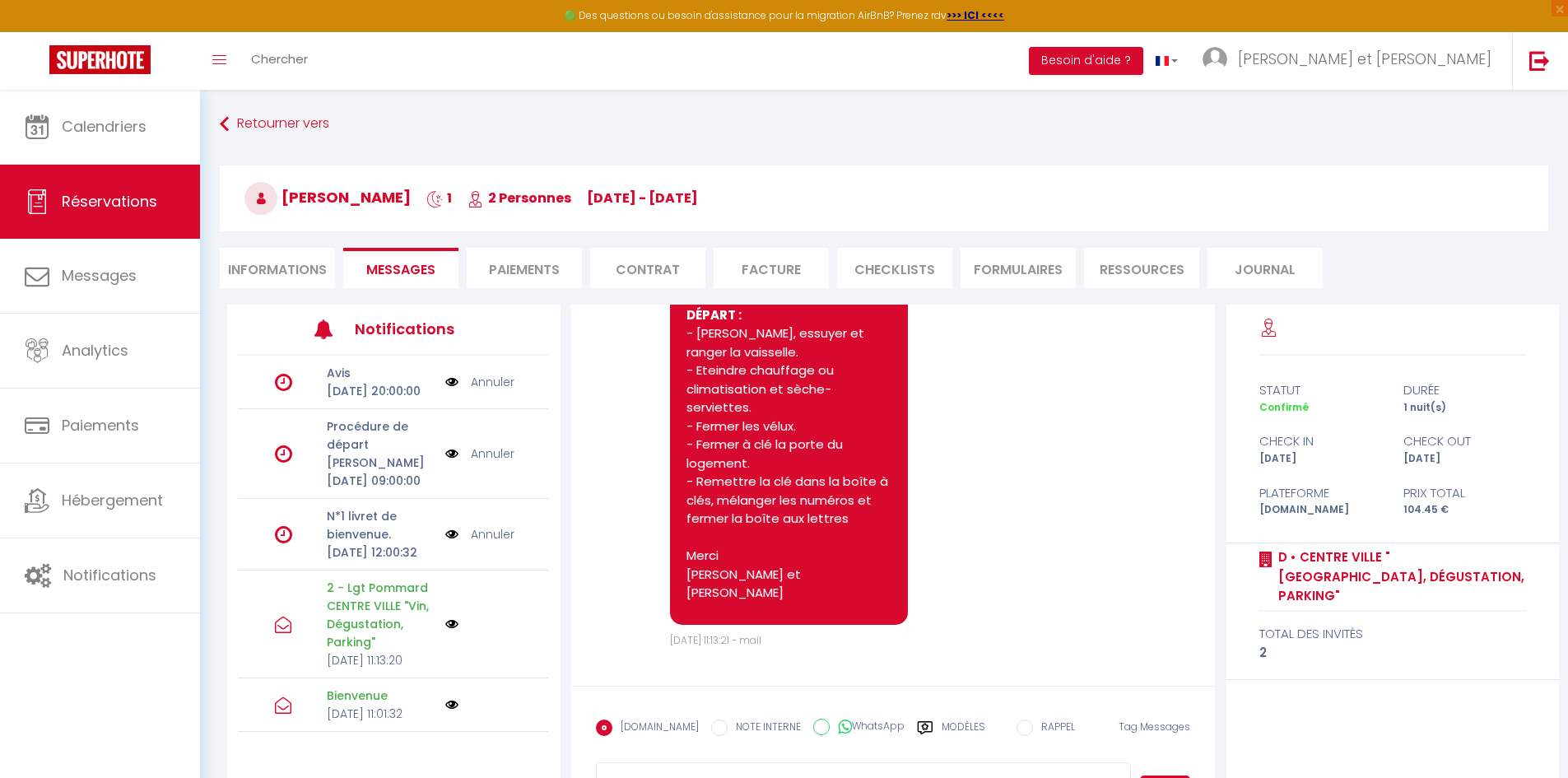
click at [472, 543] on link "Annuler" at bounding box center [492, 533] width 43 height 18
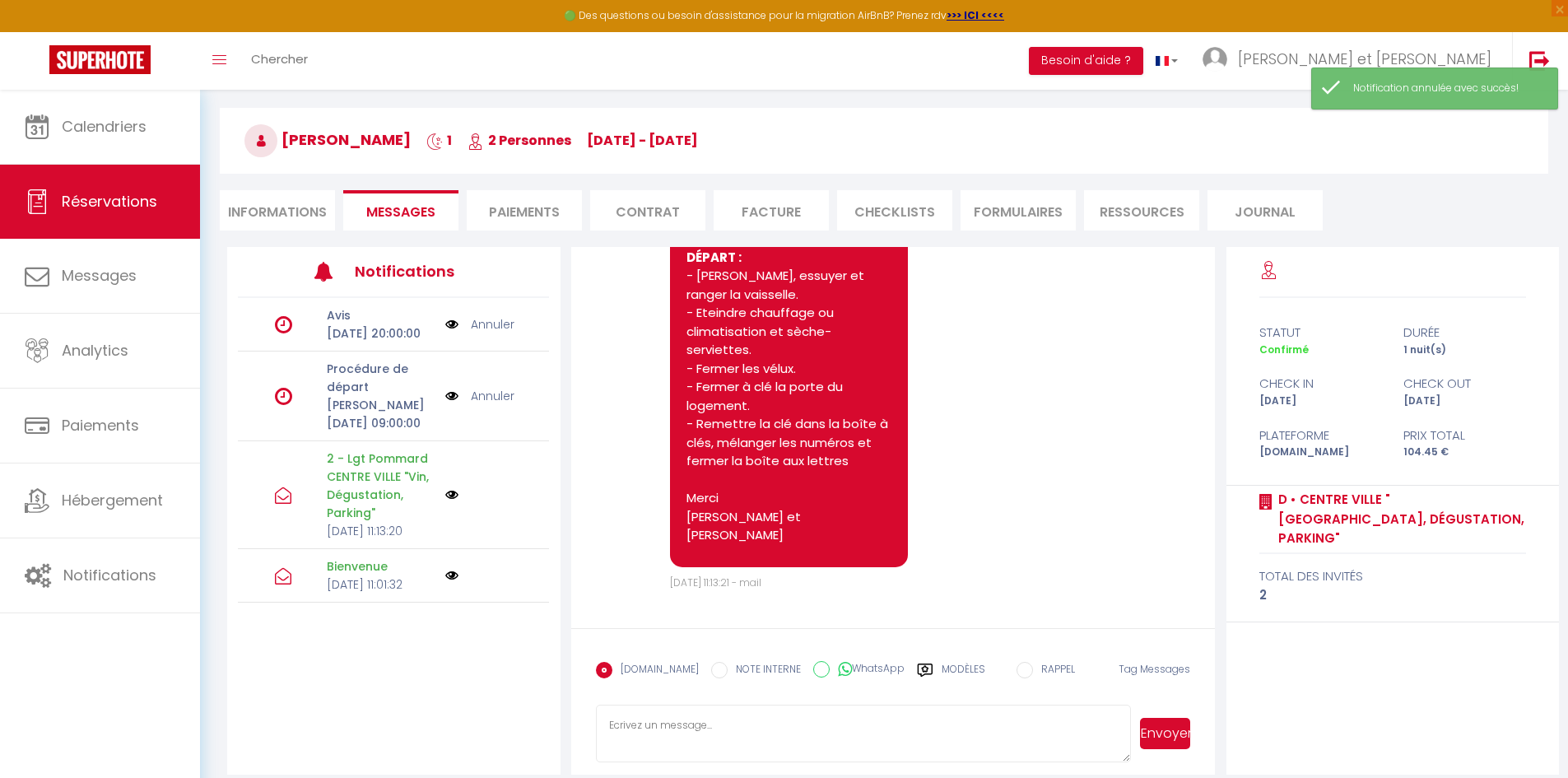
scroll to position [89, 0]
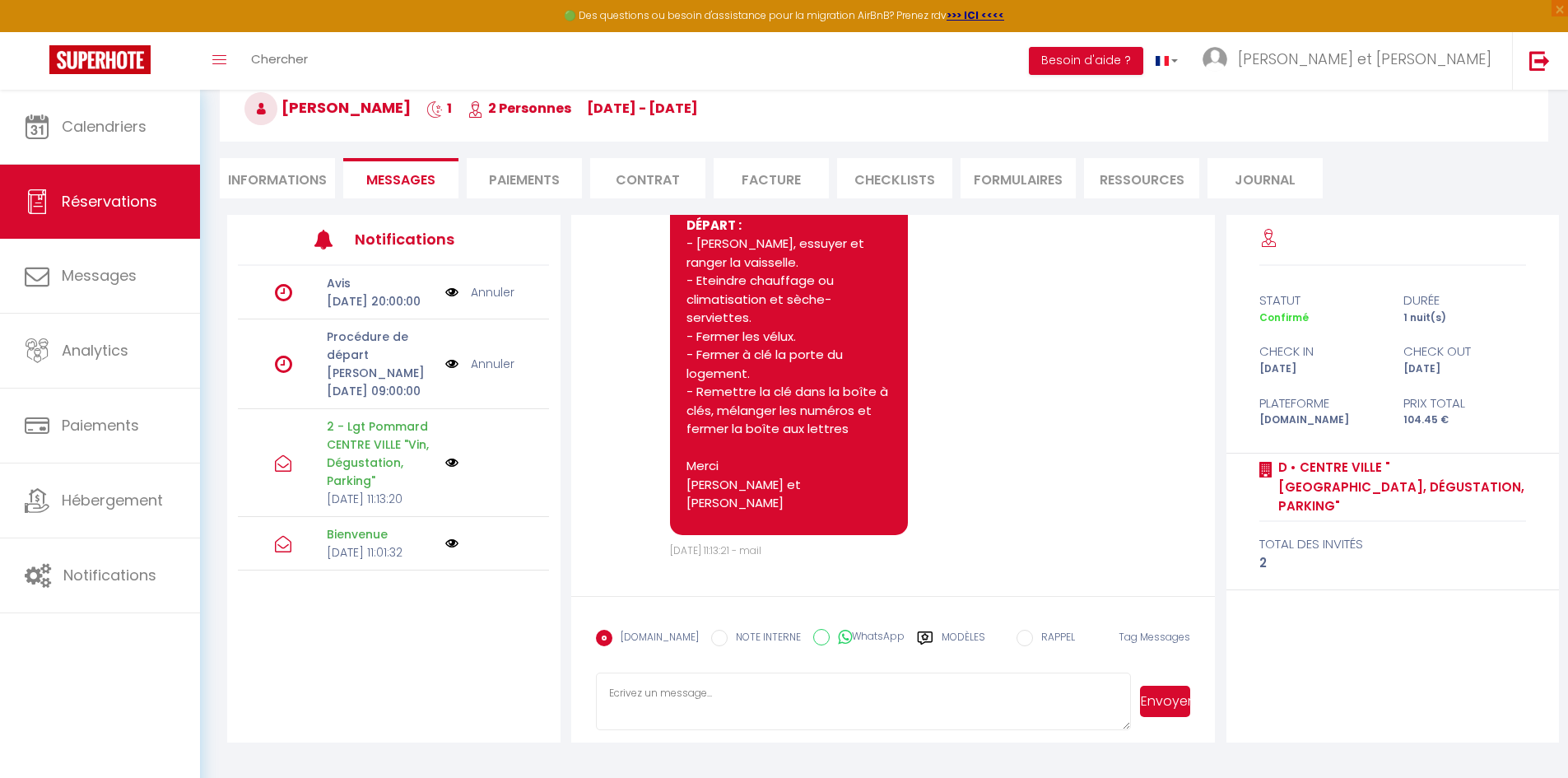
click at [943, 636] on label "Modèles" at bounding box center [964, 643] width 43 height 29
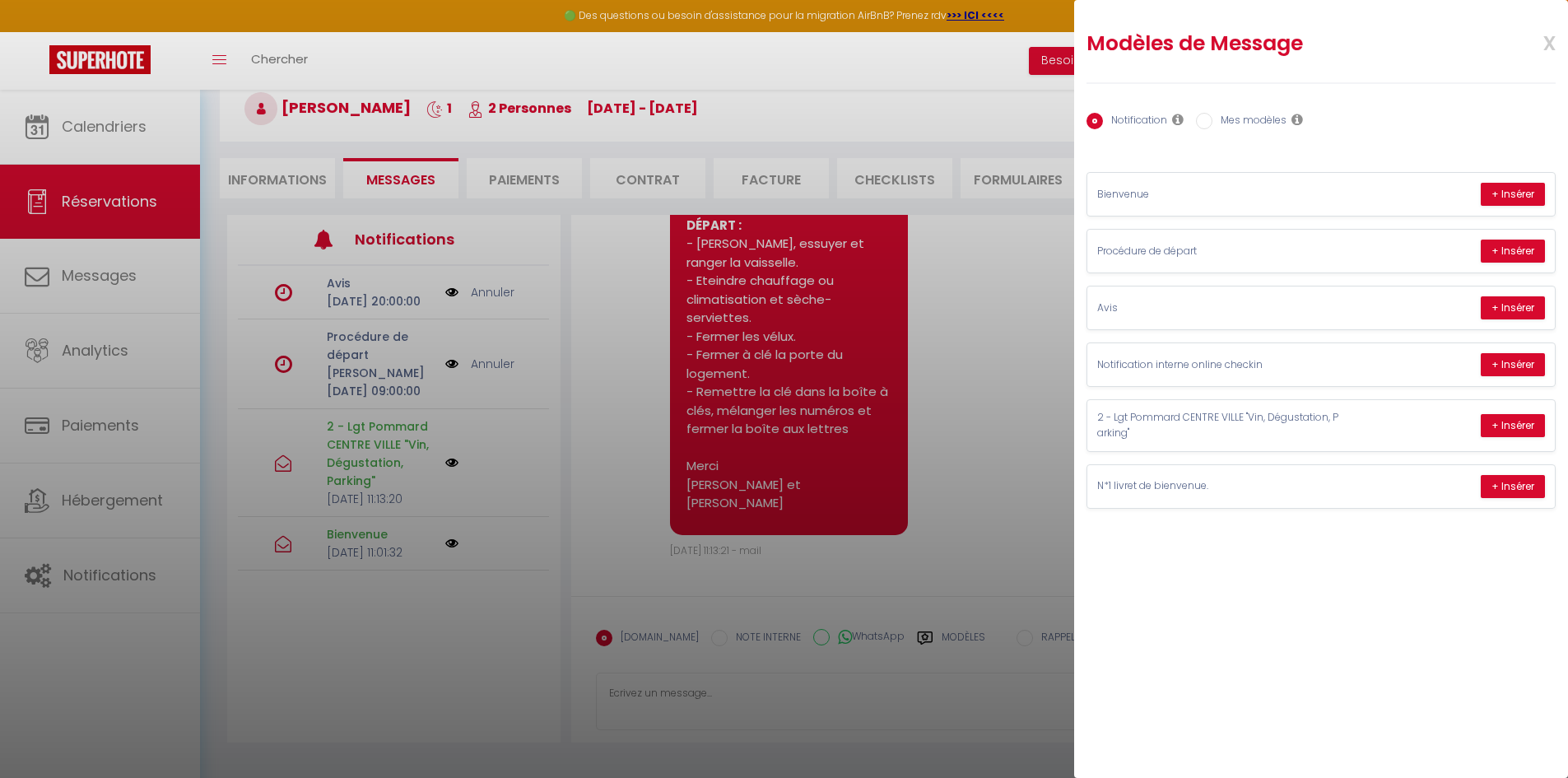
click at [1242, 118] on label "Mes modèles" at bounding box center [1249, 121] width 74 height 18
click at [1212, 118] on input "Mes modèles" at bounding box center [1204, 120] width 16 height 16
radio input "true"
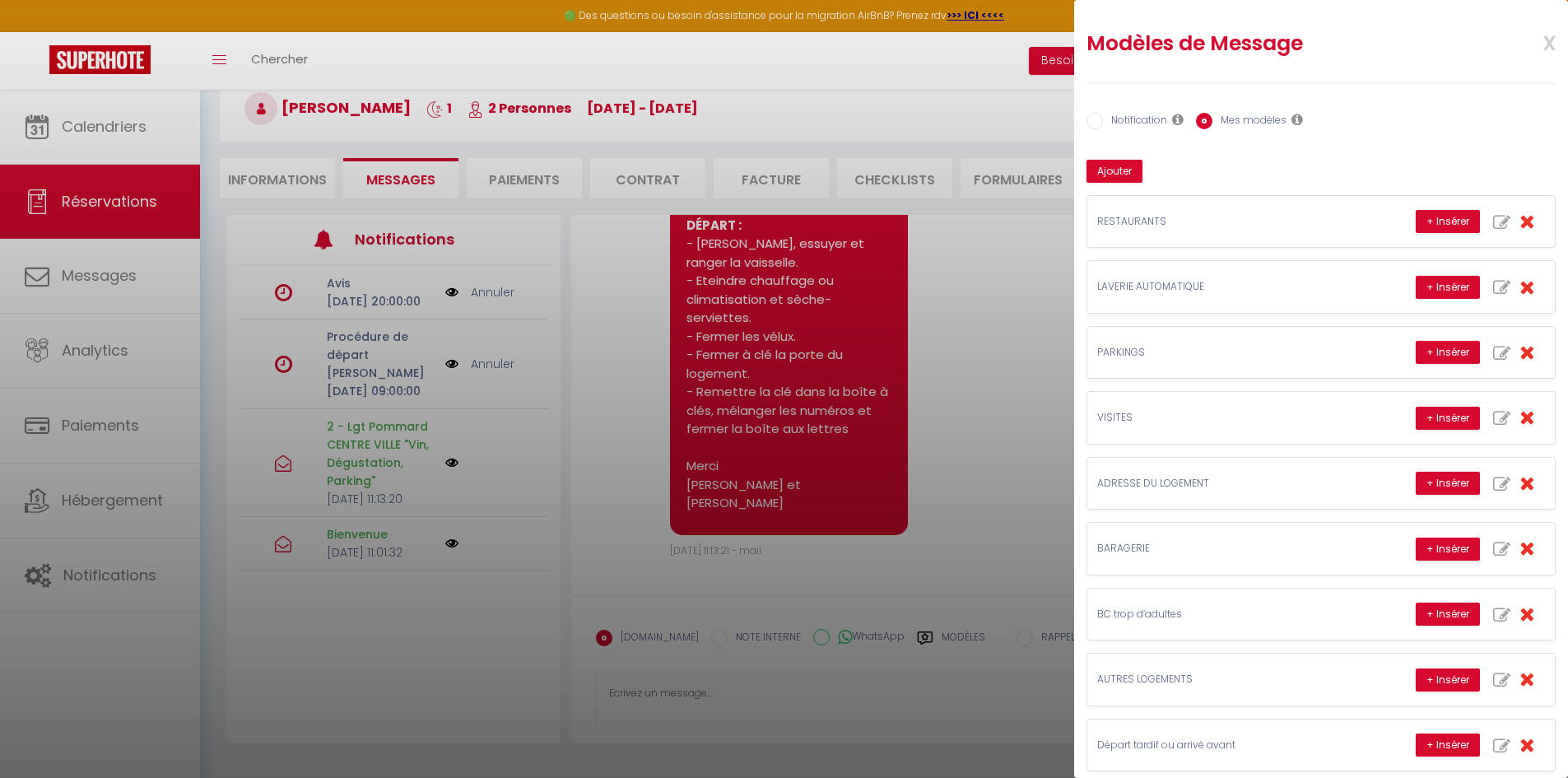
click at [1152, 119] on label "Notification" at bounding box center [1135, 121] width 64 height 18
click at [1103, 119] on input "Notification" at bounding box center [1095, 120] width 16 height 16
radio input "true"
radio input "false"
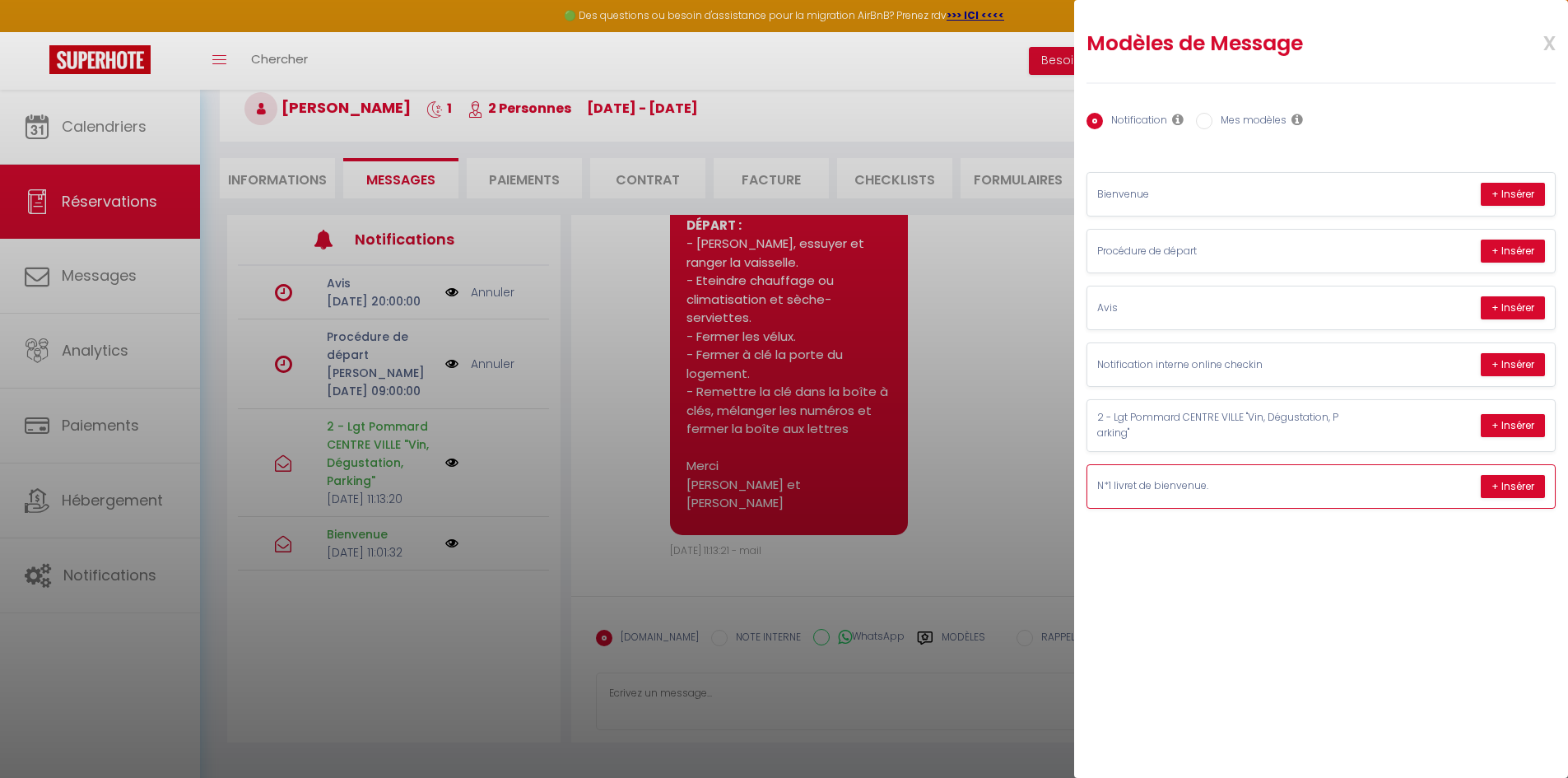
click at [1186, 475] on div "N*1 livret de bienvenue. + Insérer" at bounding box center [1321, 485] width 468 height 42
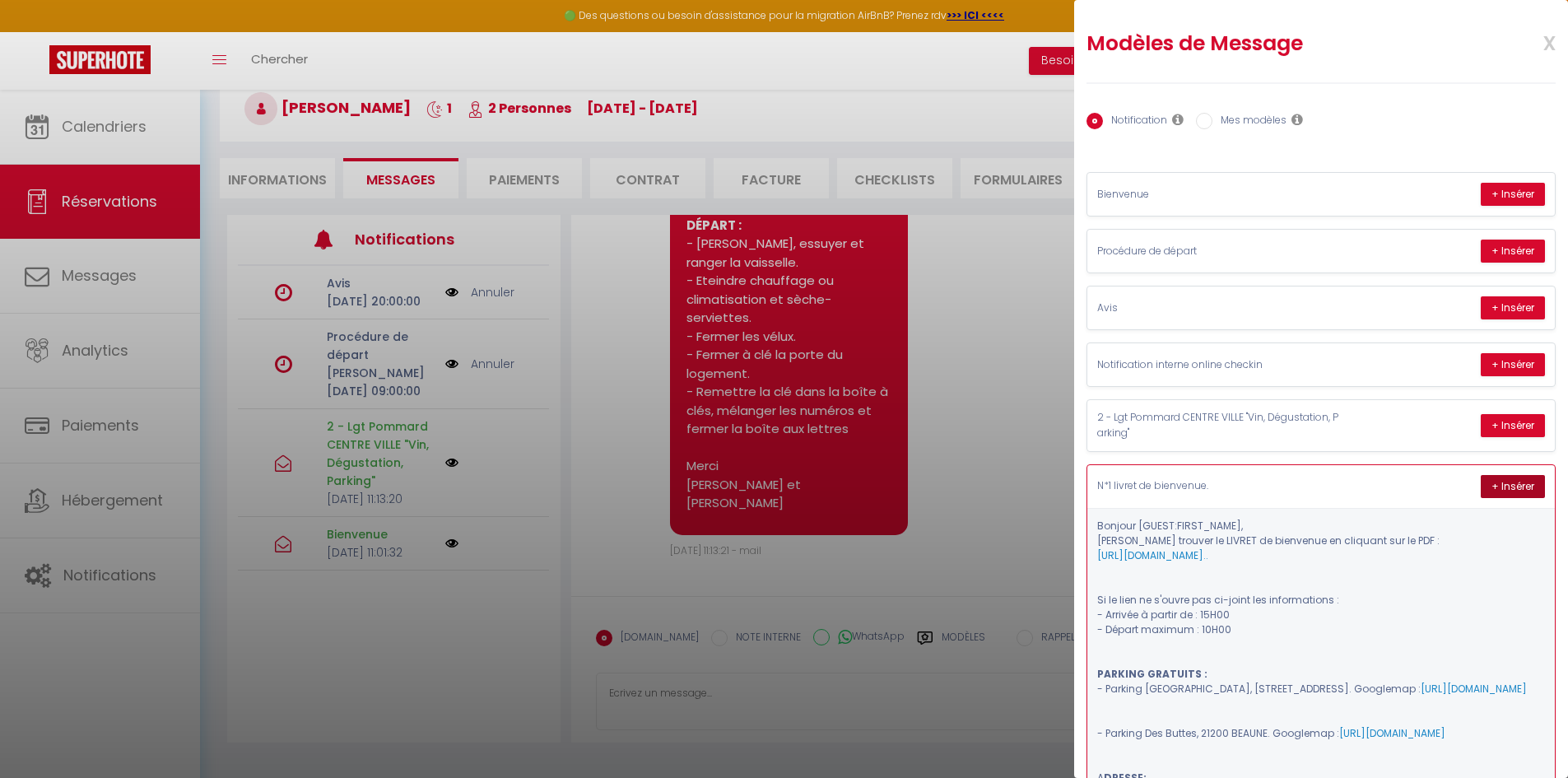
click at [1489, 483] on button "+ Insérer" at bounding box center [1513, 486] width 64 height 23
type textarea "Bonjour Lluvia, Veuillez trouver le LIVRET de bienvenue en cliquant sur le PDF …"
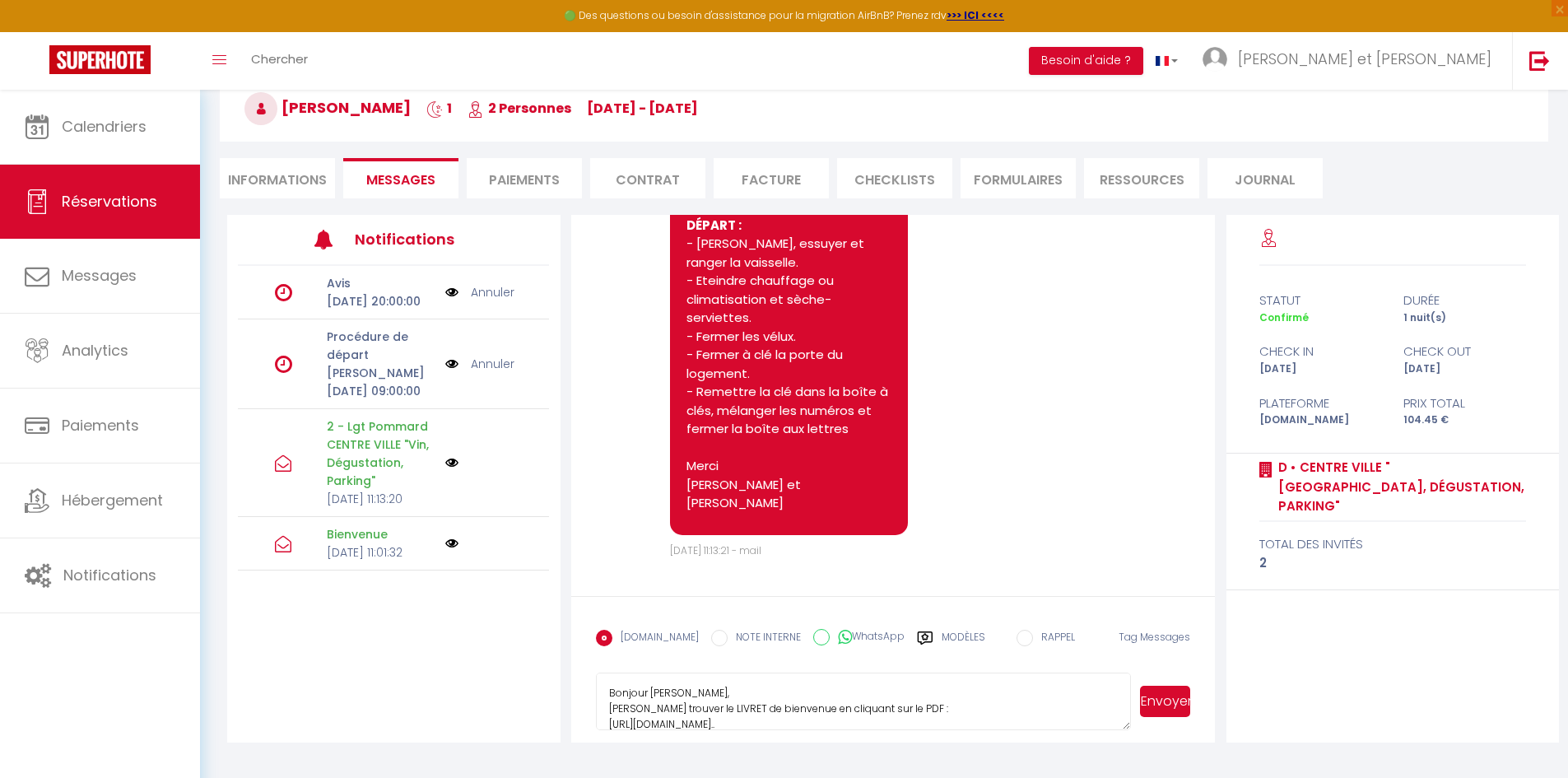
click at [1168, 706] on button "Envoyer" at bounding box center [1164, 701] width 50 height 31
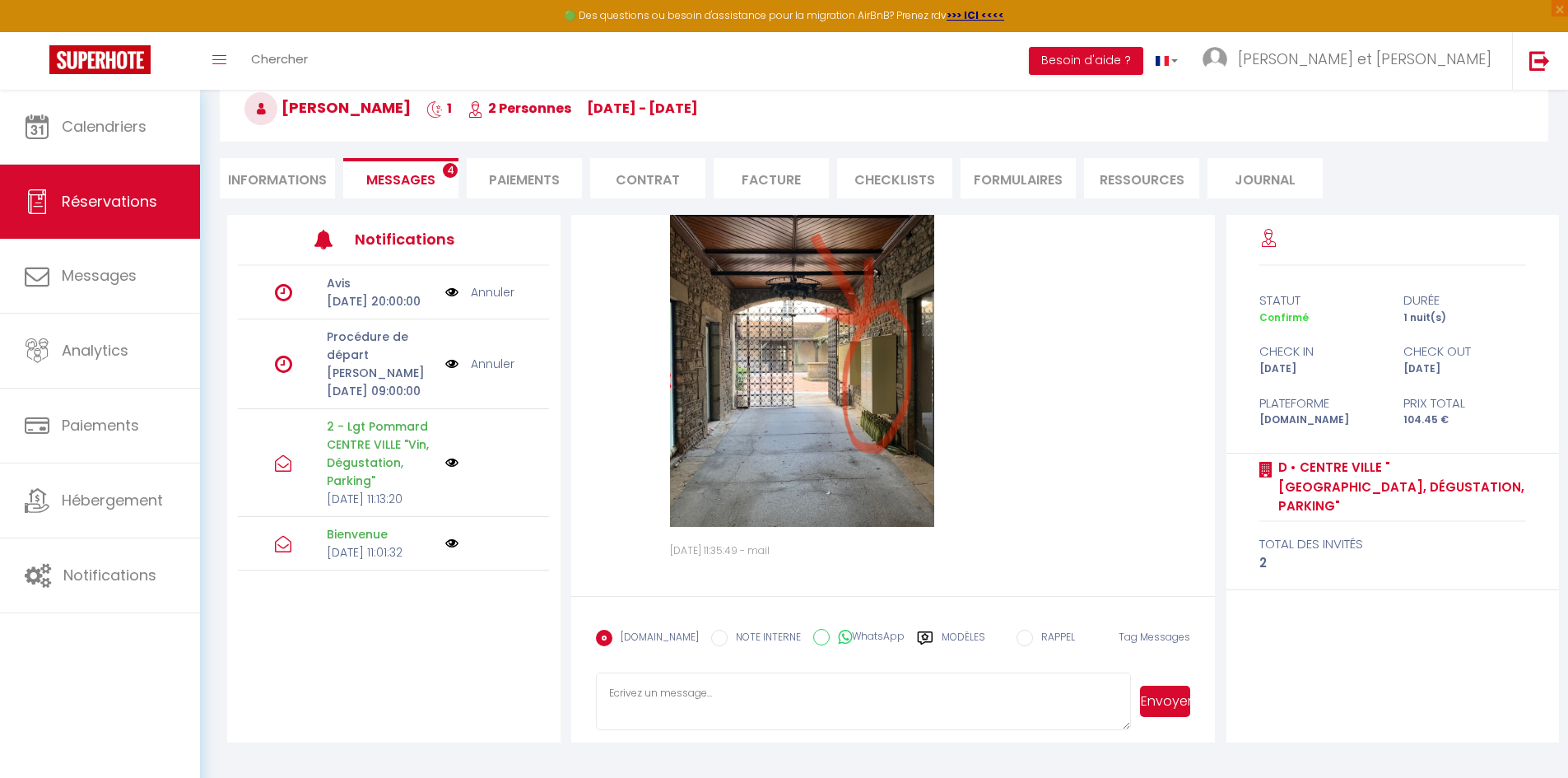
scroll to position [3881, 0]
click at [746, 699] on textarea at bounding box center [863, 701] width 536 height 57
type textarea "s"
type textarea "Suite à notre conversation téléphonique, je vous informe que le logement est di…"
click at [1159, 700] on button "Envoyer" at bounding box center [1164, 701] width 50 height 31
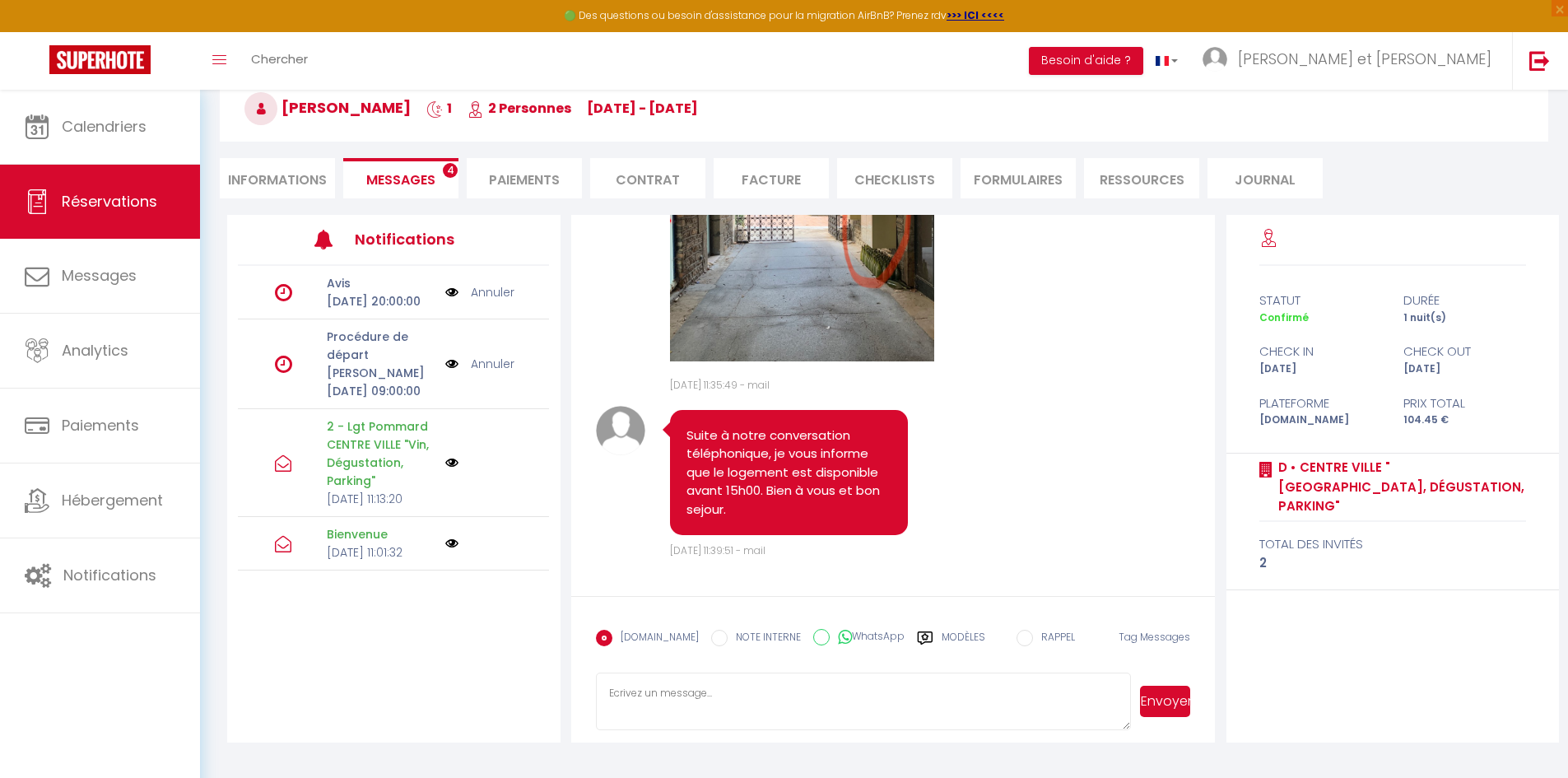
scroll to position [4046, 0]
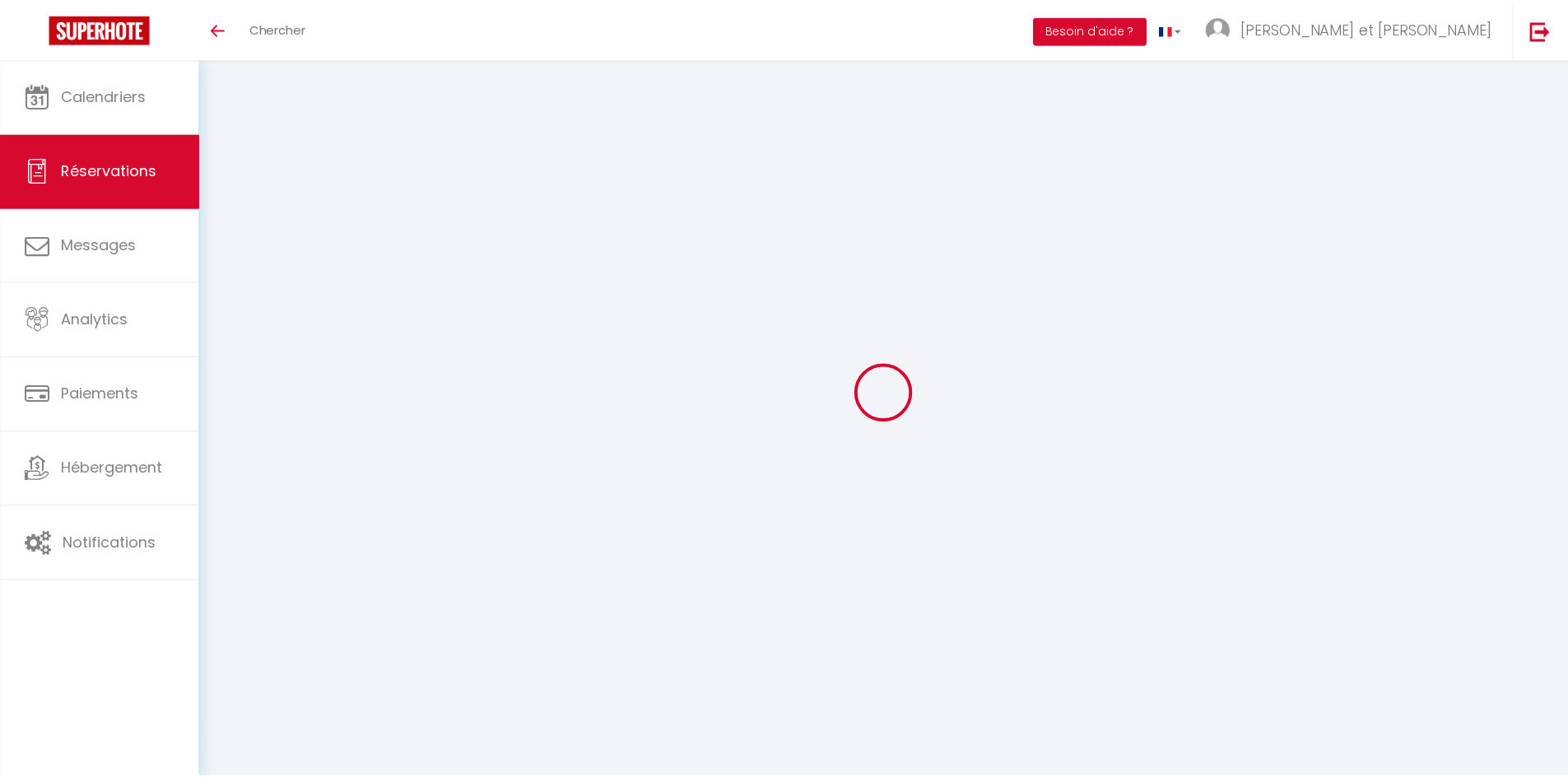
scroll to position [89, 0]
